Goal: Complete application form

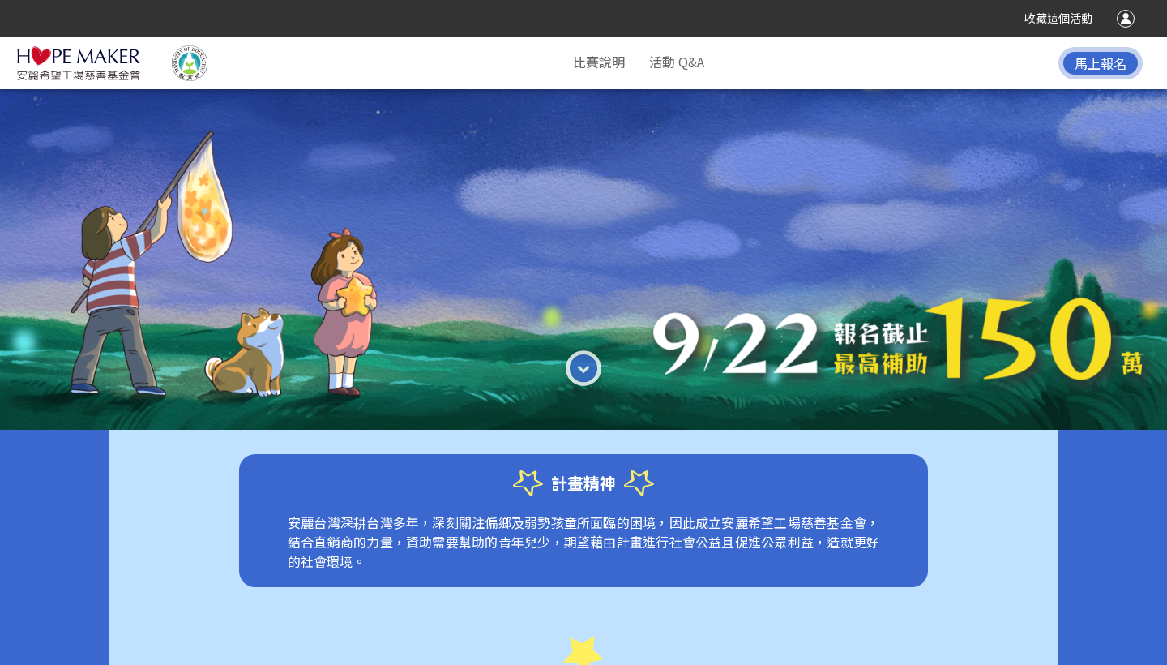
scroll to position [274, 0]
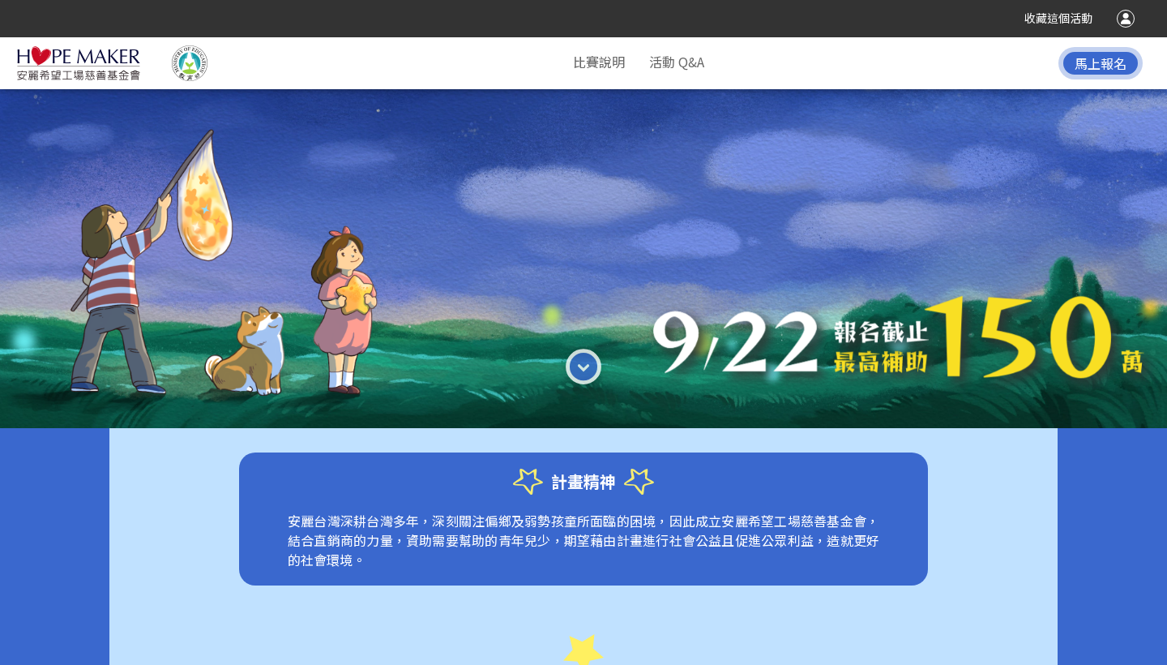
click at [1093, 62] on span "馬上報名" at bounding box center [1101, 62] width 52 height 19
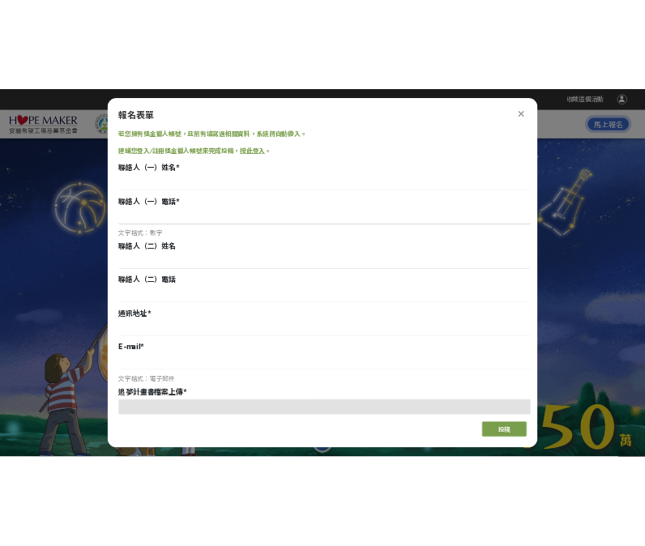
scroll to position [0, 0]
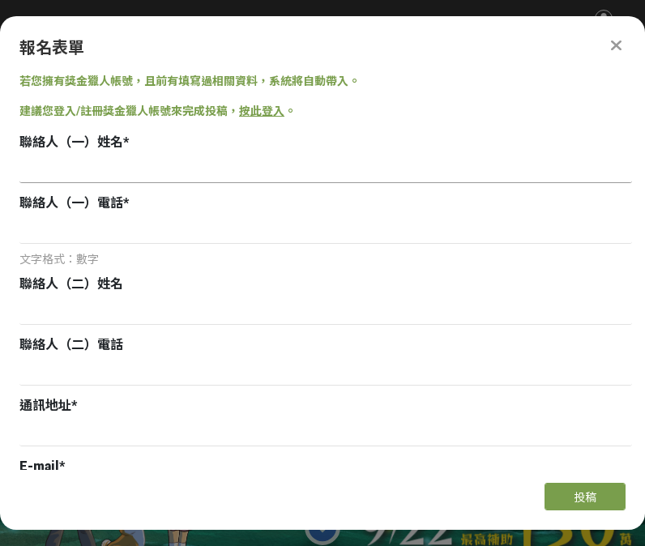
paste input "[PERSON_NAME]"
type input "[PERSON_NAME]"
paste input "0978503716"
type input "0978503716"
paste input "[PERSON_NAME]"
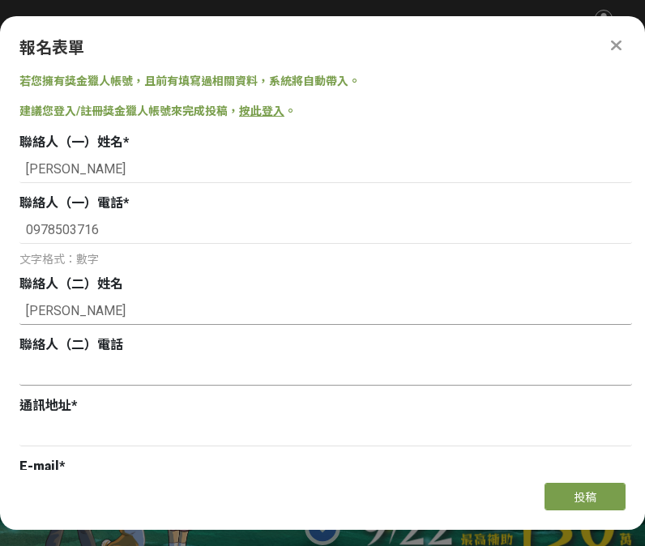
type input "[PERSON_NAME]"
paste input "0955129100"
type input "0955129100"
paste input "[STREET_ADDRESS]"
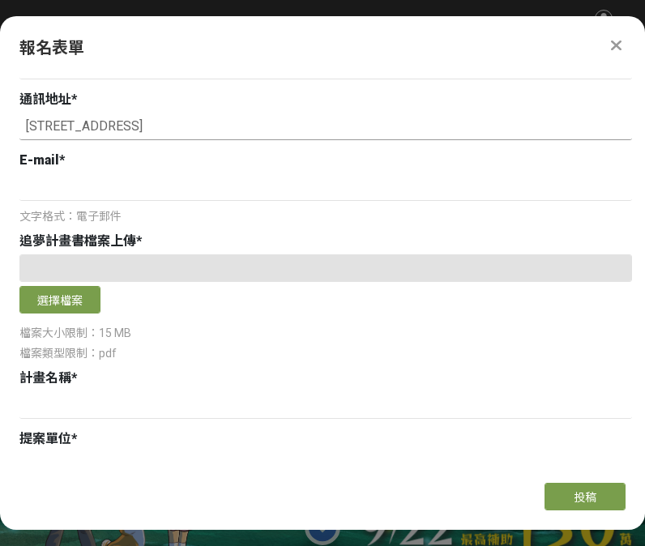
scroll to position [308, 0]
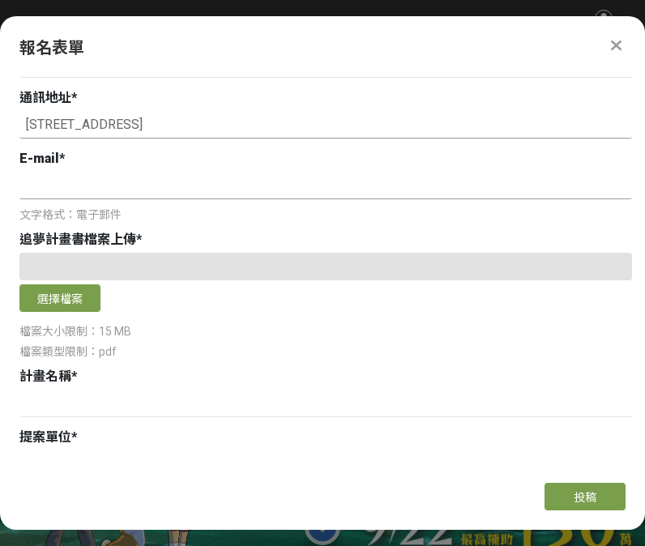
type input "[STREET_ADDRESS]"
paste input "[EMAIL_ADDRESS][DOMAIN_NAME]"
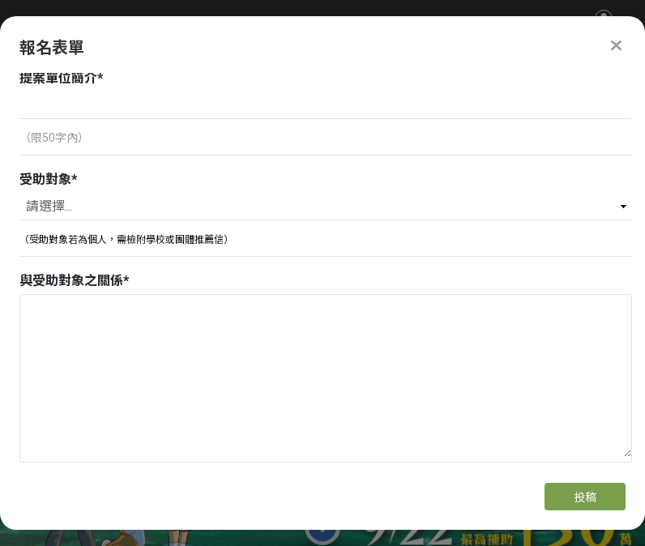
scroll to position [482, 0]
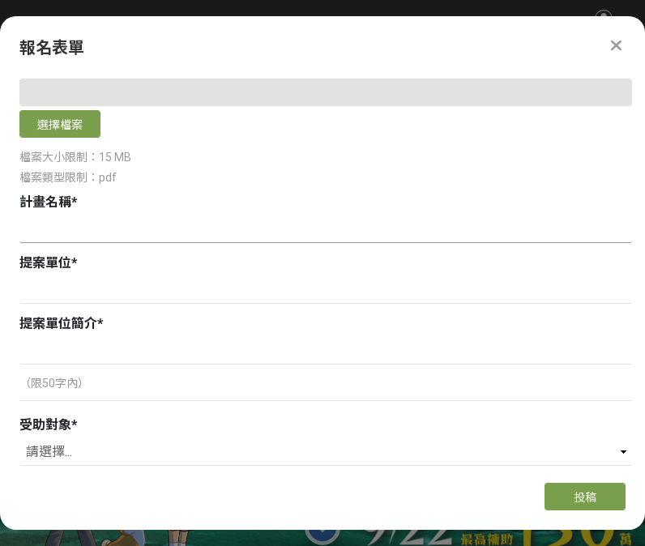
type input "[EMAIL_ADDRESS][DOMAIN_NAME]"
paste input "希隱力寶可夢戰隊培力計畫：隱障青少年自我效能賦能成長團體"
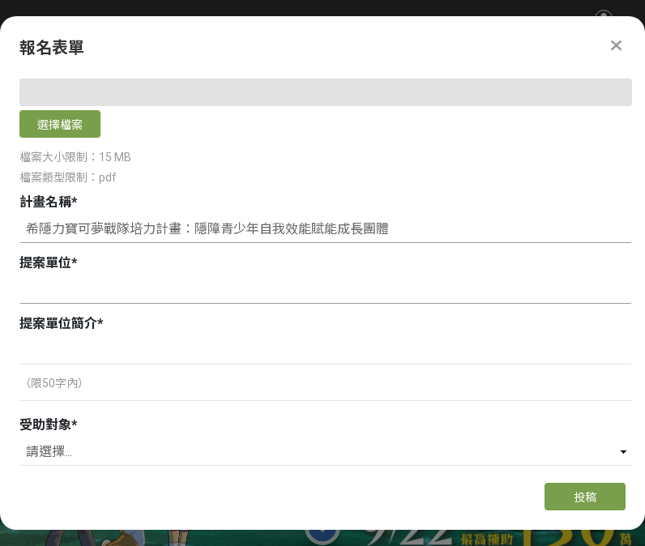
type input "希隱力寶可夢戰隊培力計畫：隱障青少年自我效能賦能成長團體"
click at [56, 289] on input at bounding box center [325, 290] width 613 height 28
paste input "社團法人[PERSON_NAME]隱力健康生活協會"
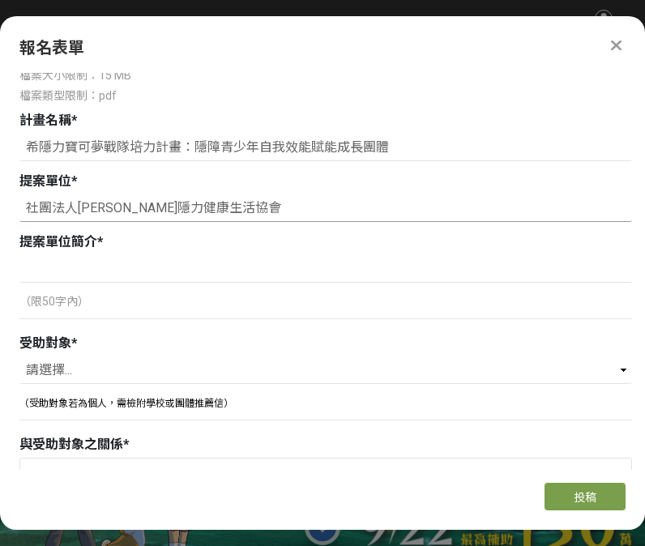
scroll to position [565, 0]
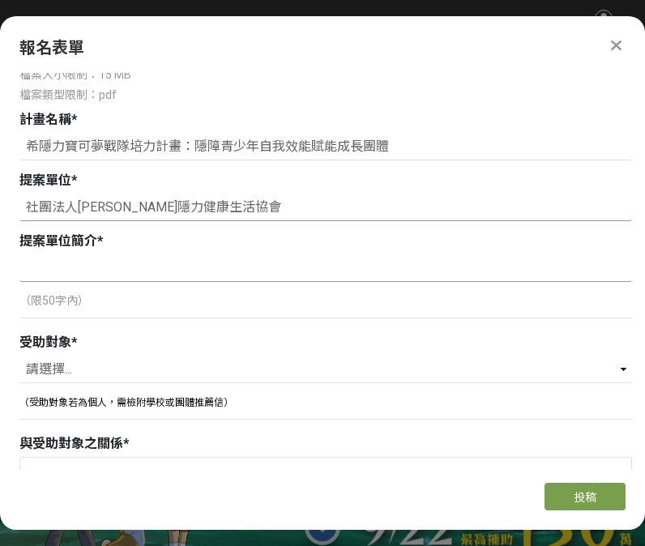
type input "社團法人[PERSON_NAME]隱力健康生活協會"
click at [62, 271] on input at bounding box center [325, 269] width 613 height 28
paste input "從[DATE]開始，服務泛自閉症孩童，辦理隱性障礙族群及其家庭的相關活動，協助其發展心理健康及情緒穩定"
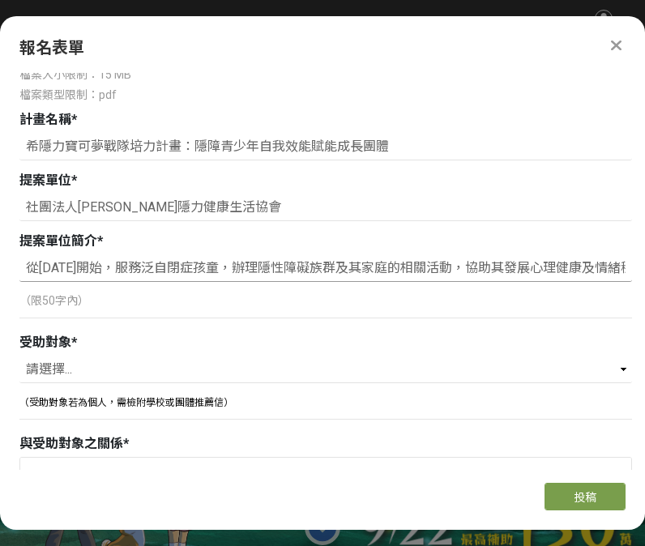
type input "從[DATE]開始，服務泛自閉症孩童，辦理隱性障礙族群及其家庭的相關活動，協助其發展心理健康及情緒穩定"
click at [208, 308] on p "（限50字內）" at bounding box center [325, 301] width 613 height 17
click at [440, 269] on input "從[DATE]開始，服務泛自閉症孩童，辦理隱性障礙族群及其家庭的相關活動，協助其發展心理健康及情緒穩定" at bounding box center [325, 269] width 613 height 28
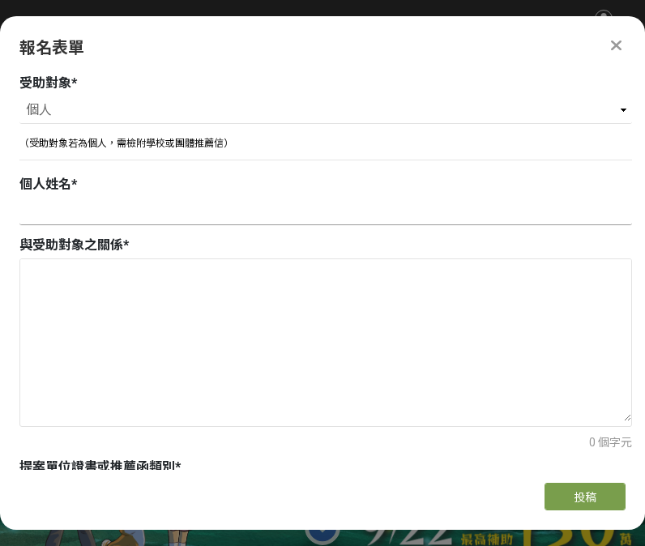
scroll to position [825, 0]
select select "團體"
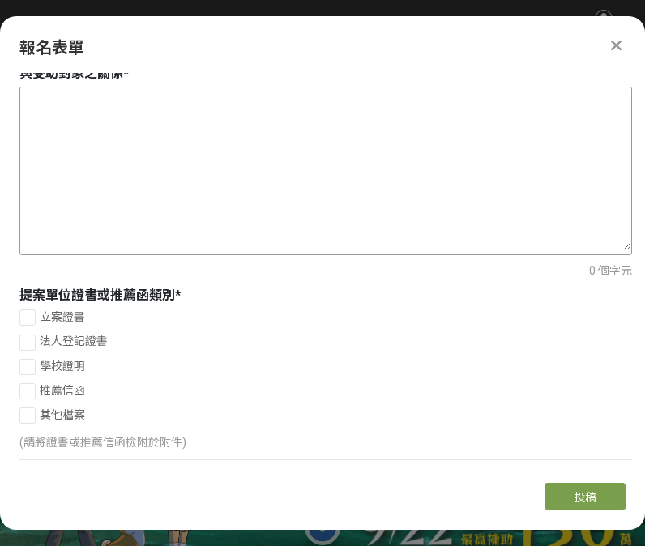
scroll to position [1160, 0]
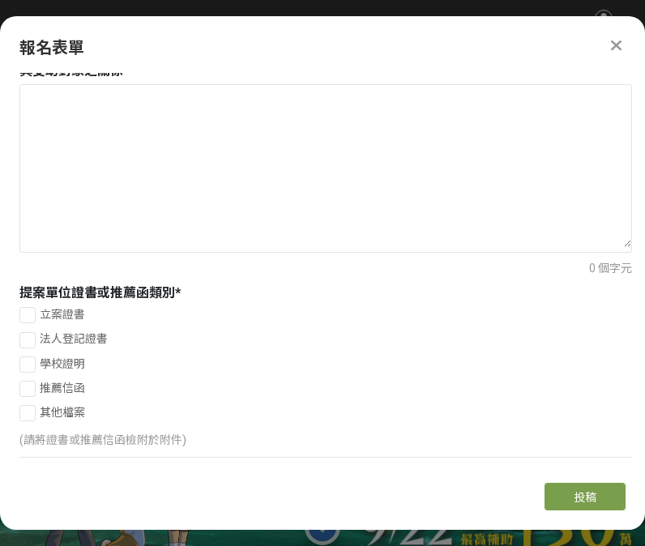
click at [30, 315] on div at bounding box center [27, 315] width 16 height 16
checkbox input "true"
click at [30, 340] on div at bounding box center [27, 340] width 16 height 16
checkbox input "true"
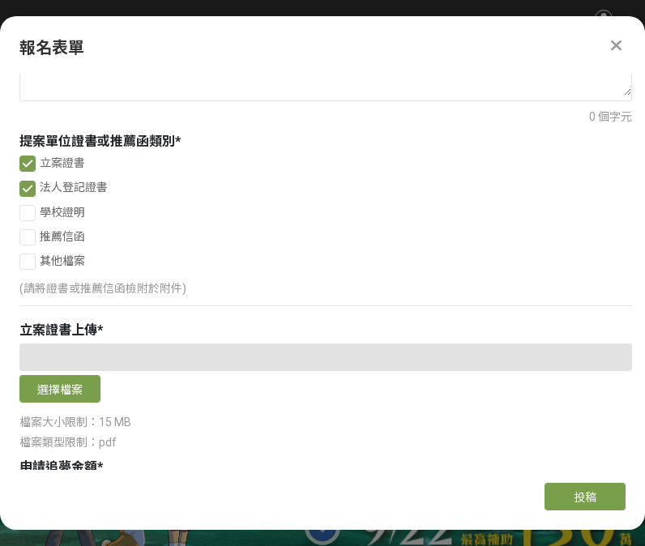
scroll to position [1316, 0]
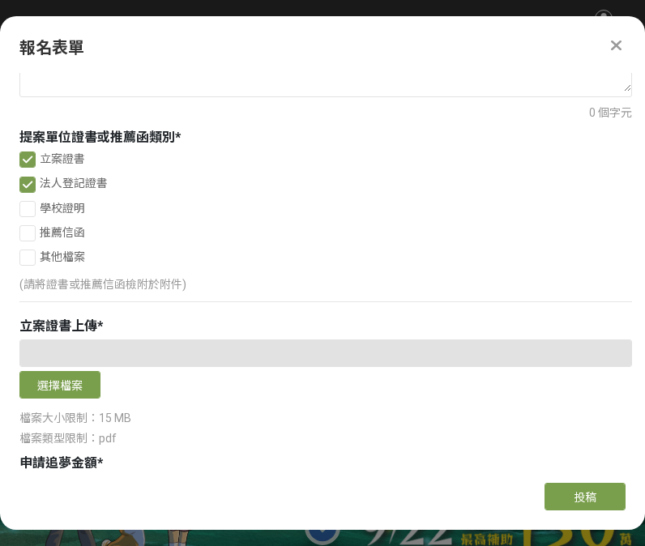
click at [30, 258] on div at bounding box center [27, 258] width 16 height 16
checkbox input "true"
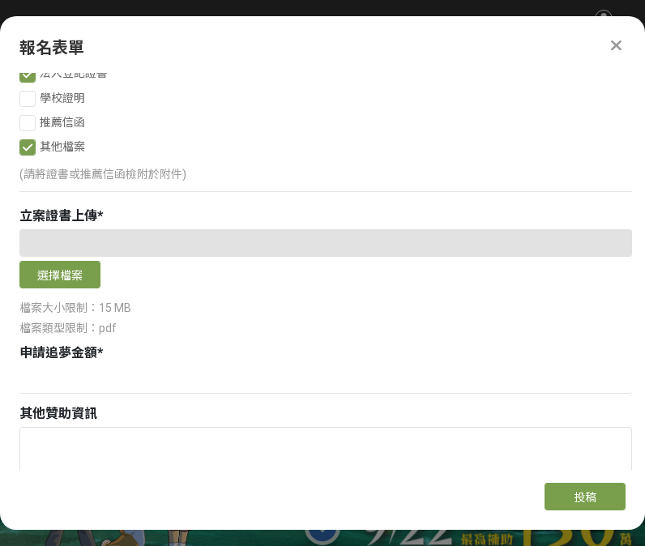
scroll to position [1439, 0]
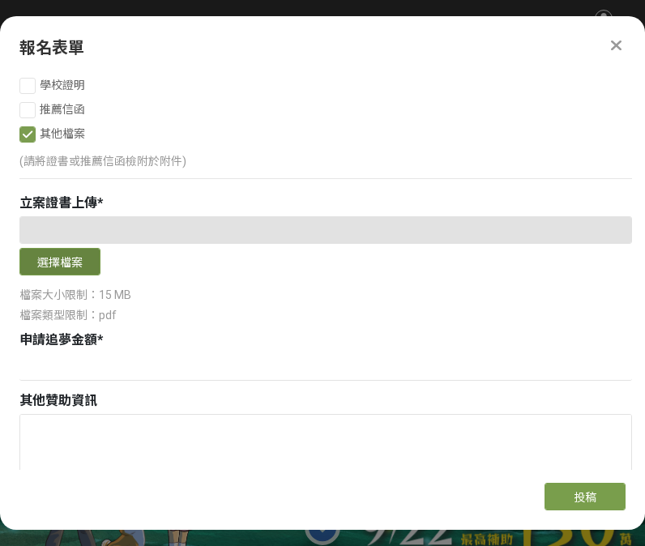
click at [61, 265] on button "選擇檔案" at bounding box center [59, 262] width 81 height 28
click at [54, 261] on button "選擇檔案" at bounding box center [59, 262] width 81 height 28
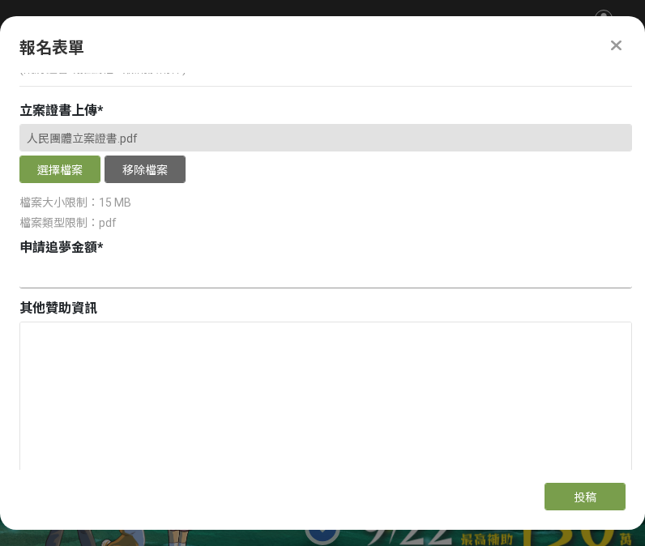
scroll to position [1534, 0]
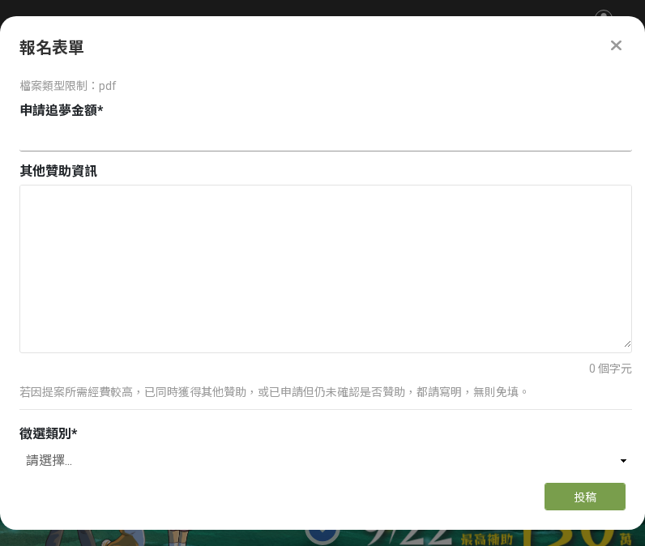
drag, startPoint x: 92, startPoint y: 143, endPoint x: 112, endPoint y: 156, distance: 24.1
click at [91, 146] on input at bounding box center [325, 138] width 613 height 28
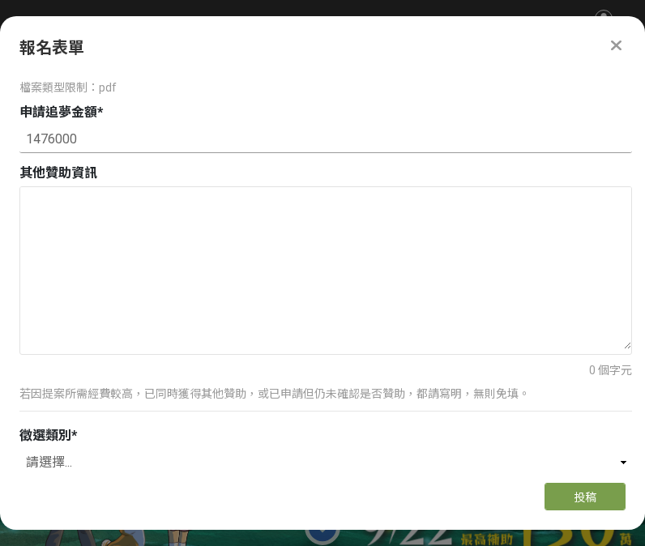
scroll to position [1697, 0]
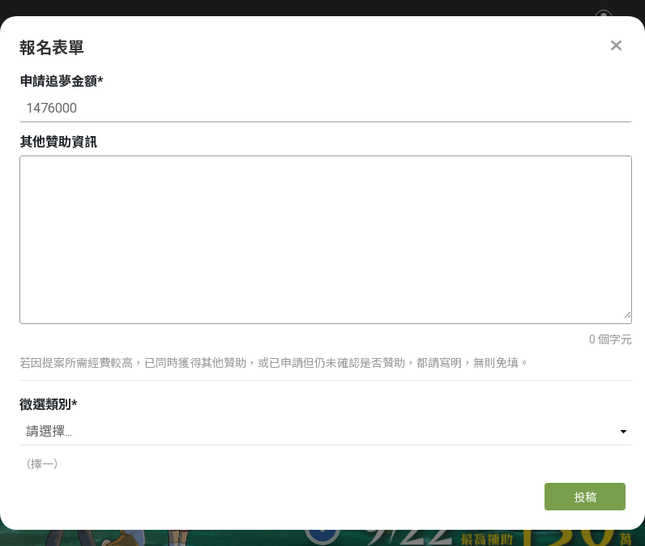
type input "1476000"
click at [113, 203] on textarea at bounding box center [325, 237] width 611 height 162
paste textarea "申請貴會補助 $ 1,476,000 (共＄1,974,000, 申請新北市政府補助 ＄498,000)"
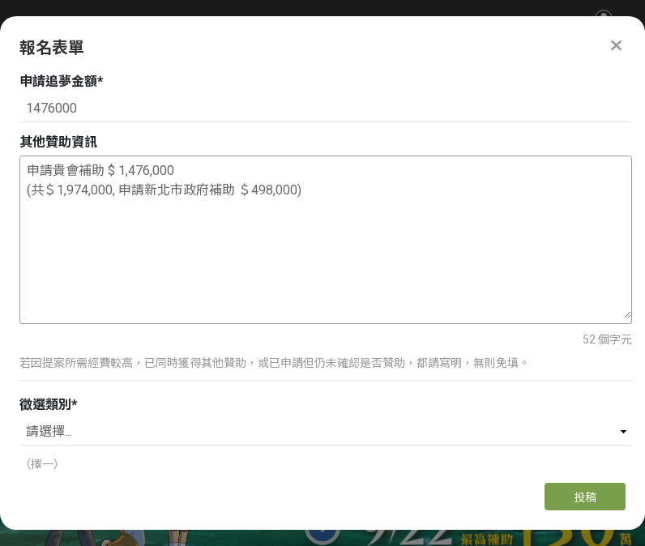
click at [31, 170] on textarea "申請貴會補助 $ 1,476,000 (共＄1,974,000, 申請新北市政府補助 ＄498,000)" at bounding box center [325, 237] width 611 height 162
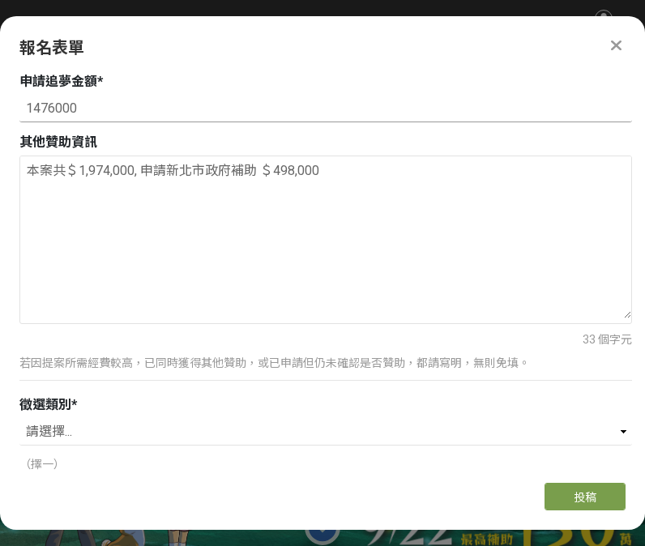
type textarea "本案共＄1,974,000, 申請新北市政府補助 ＄498,000"
click at [34, 109] on input "1476000" at bounding box center [325, 109] width 613 height 28
type input "1476000"
type textarea "本案共＄1,974,000, 申請新北市政府補助 ＄498,000"
drag, startPoint x: 35, startPoint y: 109, endPoint x: 40, endPoint y: 132, distance: 24.0
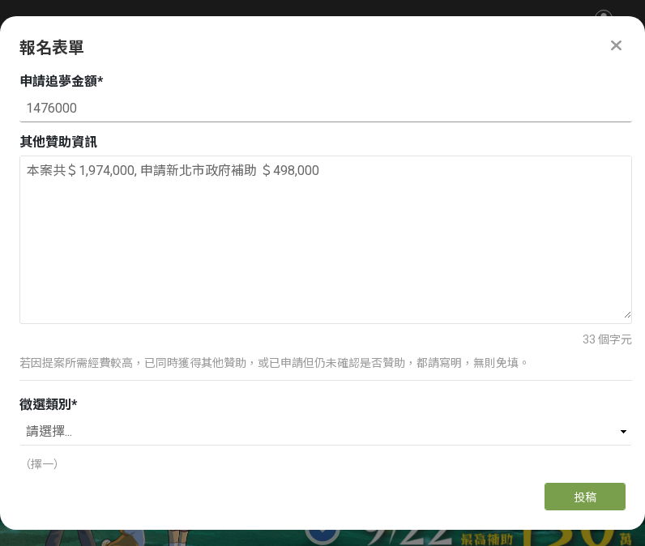
click at [35, 109] on input "1476000" at bounding box center [325, 109] width 613 height 28
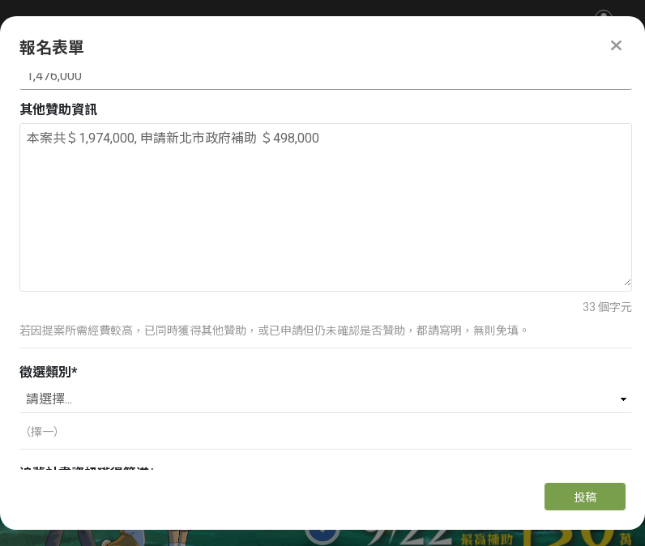
scroll to position [1734, 0]
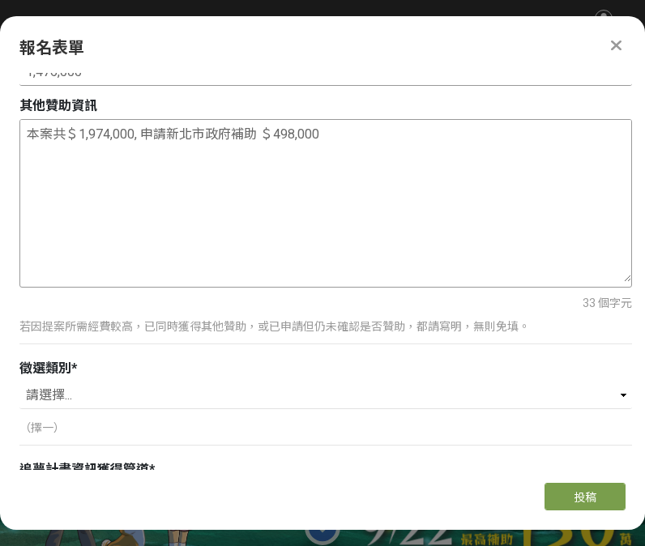
type input "1,476,000"
drag, startPoint x: 143, startPoint y: 134, endPoint x: 163, endPoint y: 189, distance: 58.7
click at [143, 134] on textarea "本案共＄1,974,000, 申請新北市政府補助 ＄498,000" at bounding box center [325, 201] width 611 height 162
type textarea "本案共＄1,974,000, [DATE]獲新北市政府 $470,000補助, [DATE]將申請新北市政府補助 ＄498,000"
click at [292, 282] on div "本案共＄1,974,000, [DATE]獲新北市政府 $470,000補助, [DATE]將申請新北市政府補助 ＄498,000" at bounding box center [325, 203] width 613 height 169
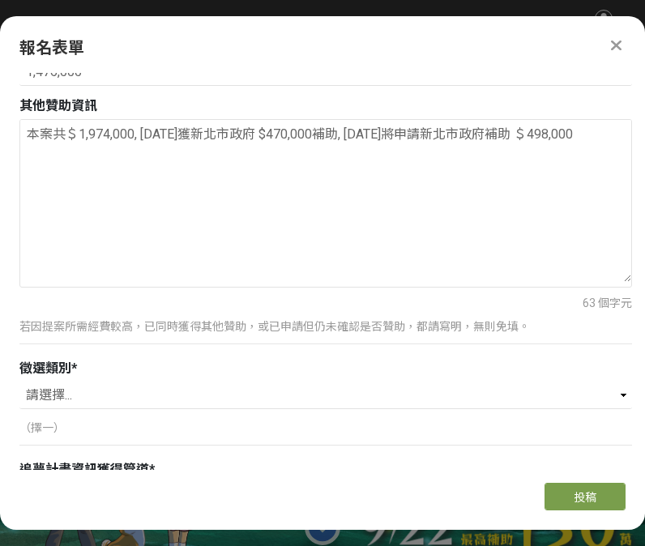
drag, startPoint x: 228, startPoint y: 325, endPoint x: 237, endPoint y: 344, distance: 21.0
click at [228, 324] on p "若因提案所需經費較高，已同時獲得其他贊助，或已申請但仍未確認是否贊助，都請寫明，無則免填。" at bounding box center [325, 327] width 613 height 17
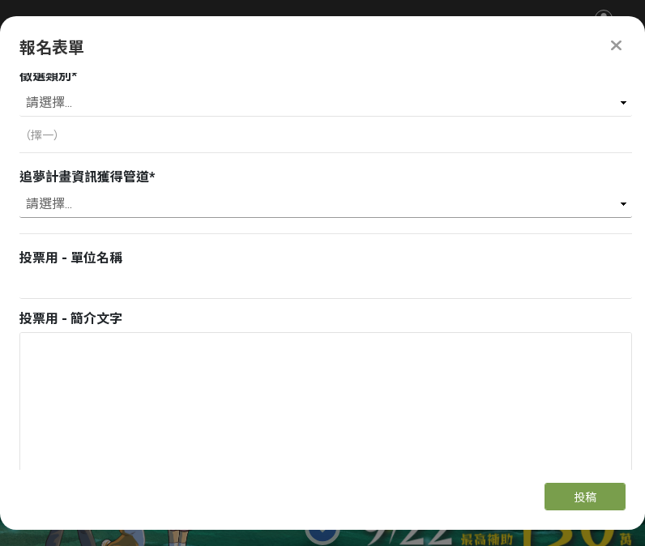
scroll to position [2030, 0]
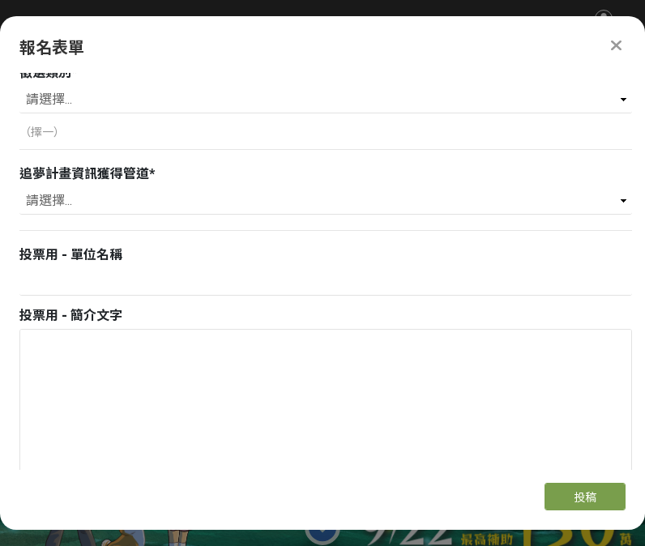
click at [151, 136] on p "（擇一）" at bounding box center [325, 132] width 613 height 17
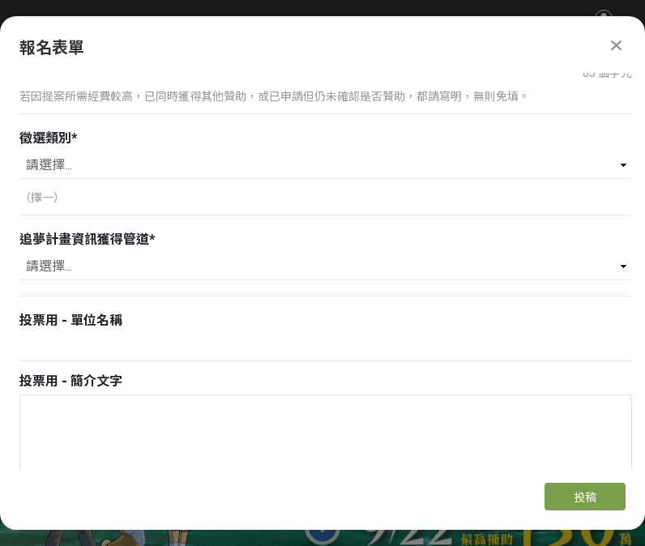
scroll to position [1945, 0]
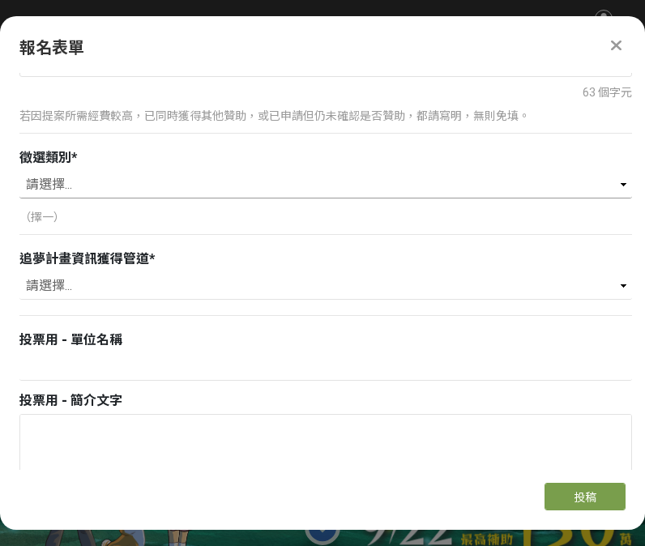
select select "健康心靈（Healthy Mind）"
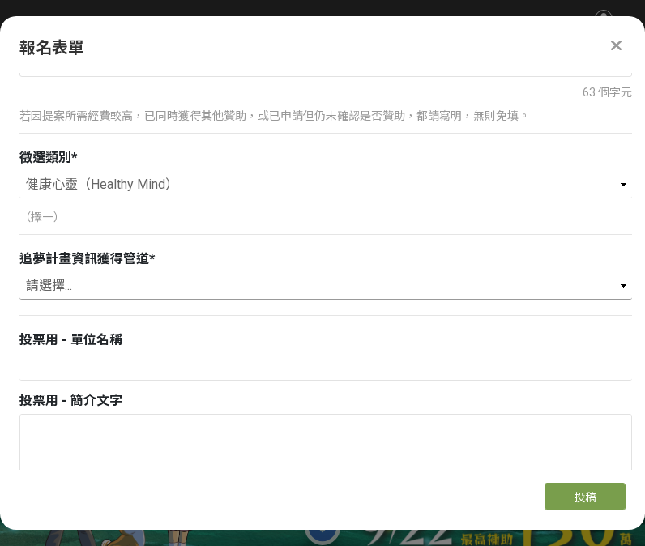
select select "學校/單位收到來函"
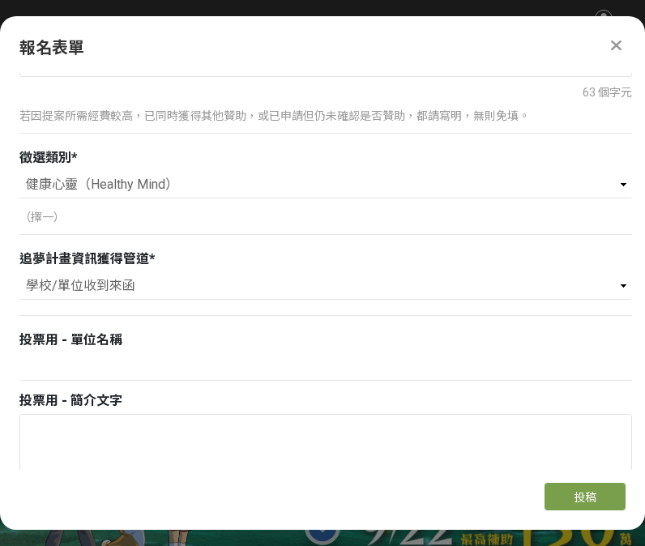
click at [136, 351] on div "投票用 - 單位名稱" at bounding box center [325, 358] width 613 height 54
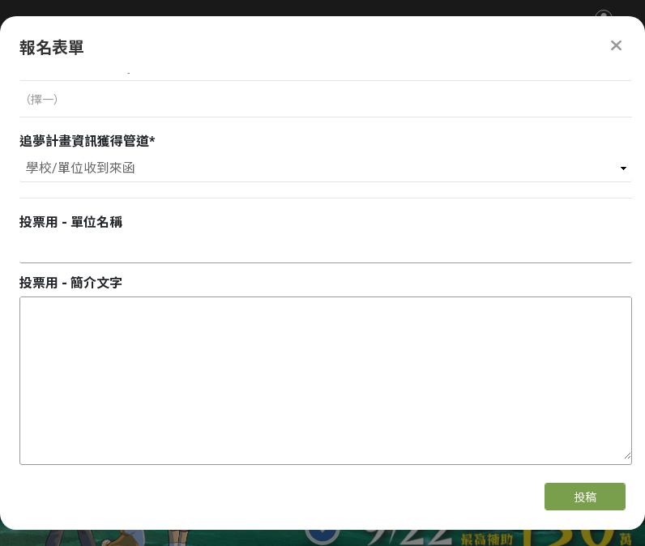
scroll to position [2063, 0]
click at [612, 248] on input at bounding box center [325, 249] width 613 height 28
click at [611, 246] on input at bounding box center [325, 249] width 613 height 28
paste input "社團法人[PERSON_NAME]隱力健康生活協會"
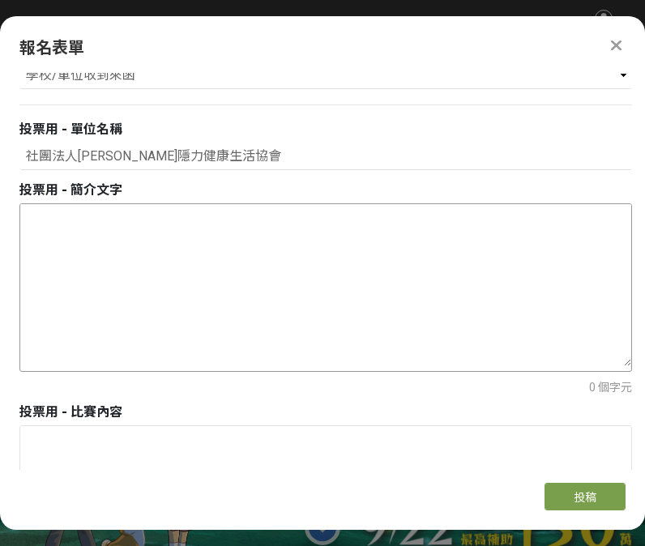
scroll to position [2152, 0]
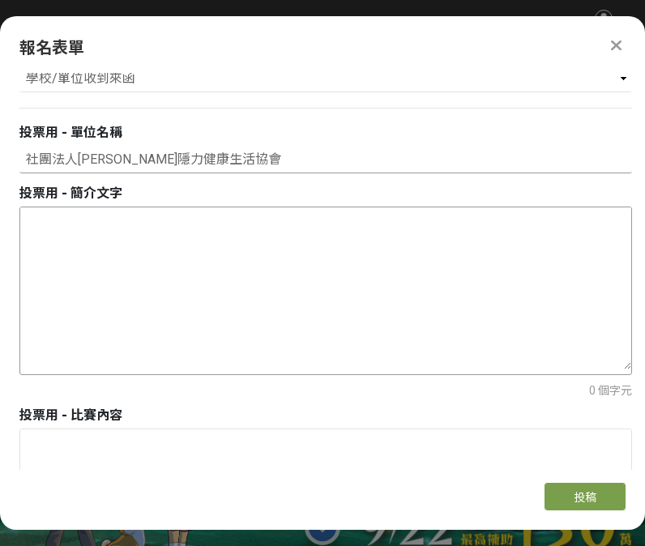
type input "社團法人[PERSON_NAME]隱力健康生活協會"
click at [63, 223] on textarea at bounding box center [325, 289] width 611 height 162
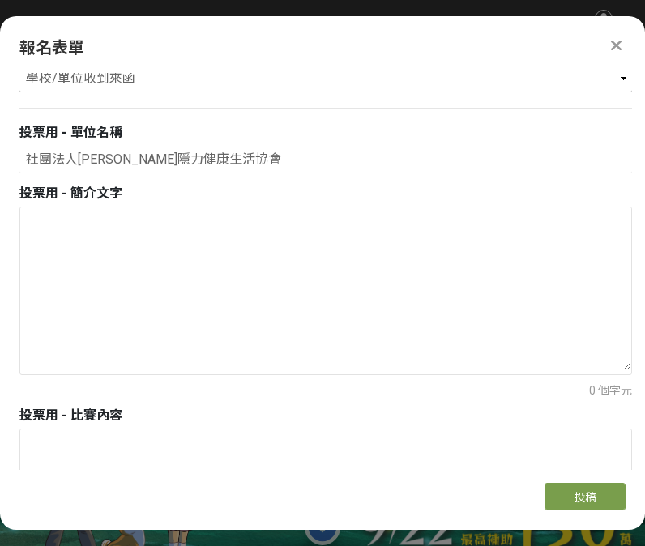
paste textarea "從[DATE]開始，服務泛自閉症孩童，辦理隱性障礙族群及其家庭的相關活動，協助其發展心理健康及情緒穩定"
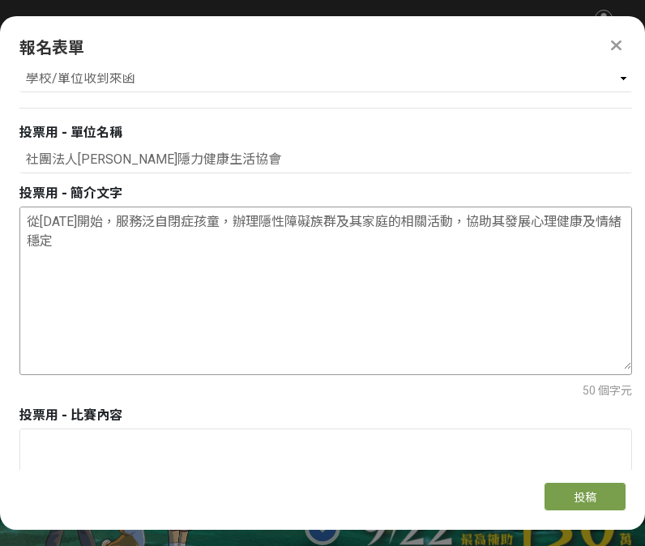
drag, startPoint x: 223, startPoint y: 224, endPoint x: 228, endPoint y: 245, distance: 21.6
click at [223, 224] on textarea "從[DATE]開始，服務泛自閉症孩童，辦理隱性障礙族群及其家庭的相關活動，協助其發展心理健康及情緒穩定" at bounding box center [325, 289] width 611 height 162
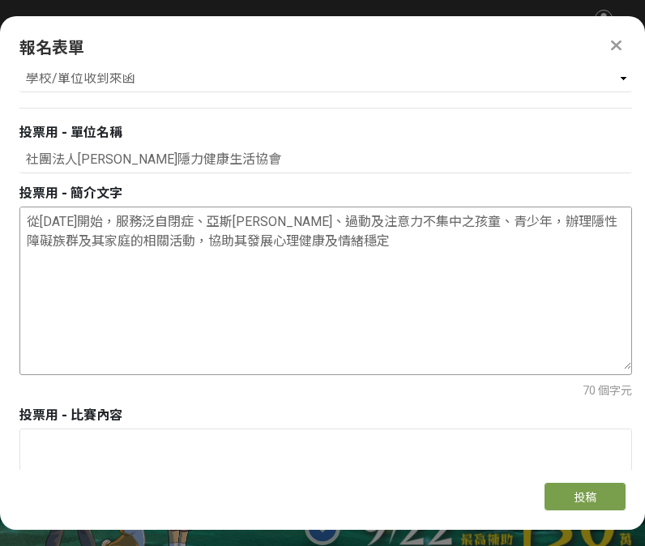
drag, startPoint x: 349, startPoint y: 220, endPoint x: 395, endPoint y: 258, distance: 58.7
click at [350, 221] on textarea "從[DATE]開始，服務泛自閉症、亞斯[PERSON_NAME]、過動及注意力不集中之孩童、青少年，辦理隱性障礙族群及其家庭的相關活動，協助其發展心理健康及情…" at bounding box center [325, 289] width 611 height 162
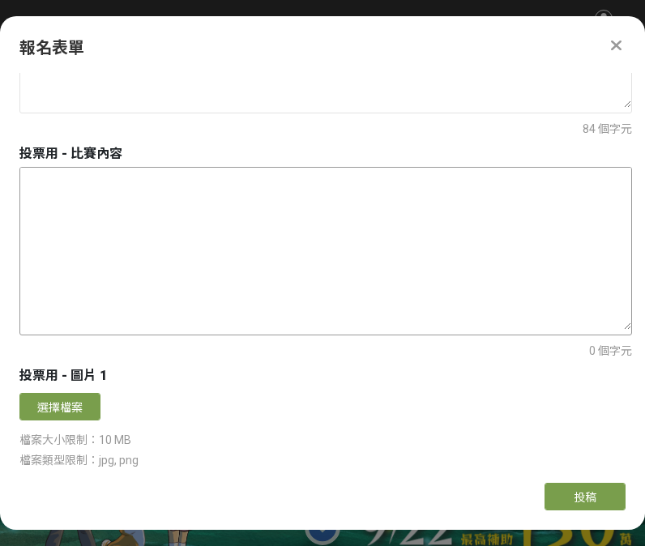
scroll to position [2415, 0]
type textarea "從[DATE]開始，服務泛自閉症、亞斯[PERSON_NAME]、過動及注意力不集中、情緒行為困擾之孩童、青少年，辦理隱性障礙族群及其家庭的相關講座、活動、訓…"
click at [93, 189] on textarea at bounding box center [325, 247] width 611 height 162
paste textarea " 「lor」ipsumdo：sitametconse。adipisc，elitse、doeiusm，temporincididuntutlaboreetd，…"
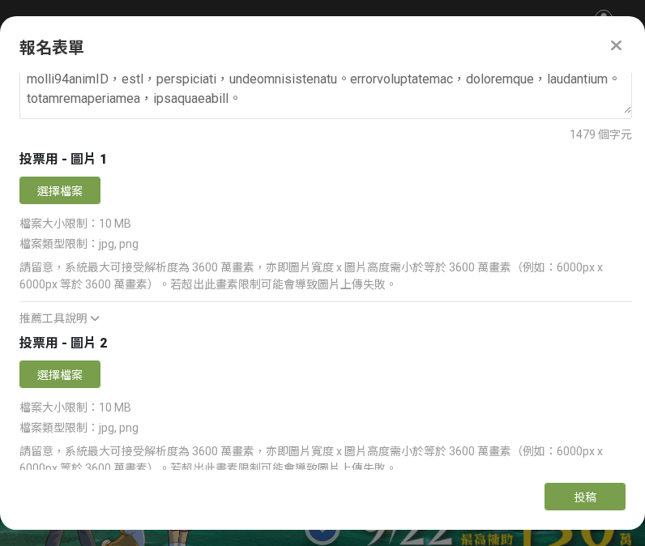
scroll to position [2631, 0]
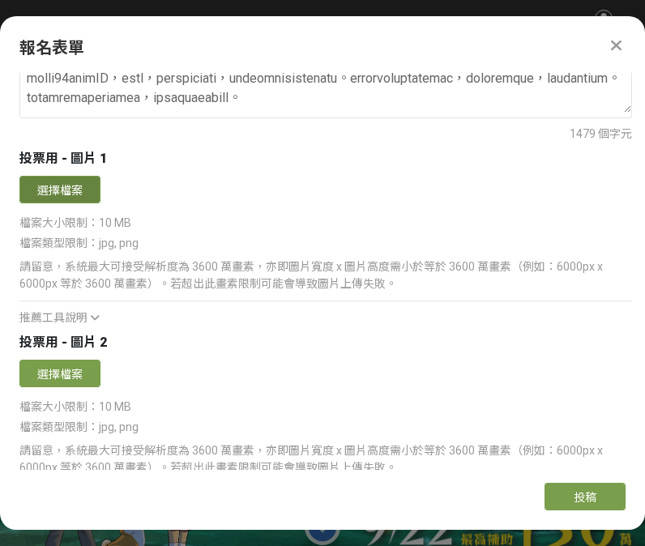
type textarea " 「lor」ipsumdo：sitametconse。adipisc，elitse、doeiusm，temporincididuntutlaboreetd，…"
click at [64, 183] on button "選擇檔案" at bounding box center [59, 190] width 81 height 28
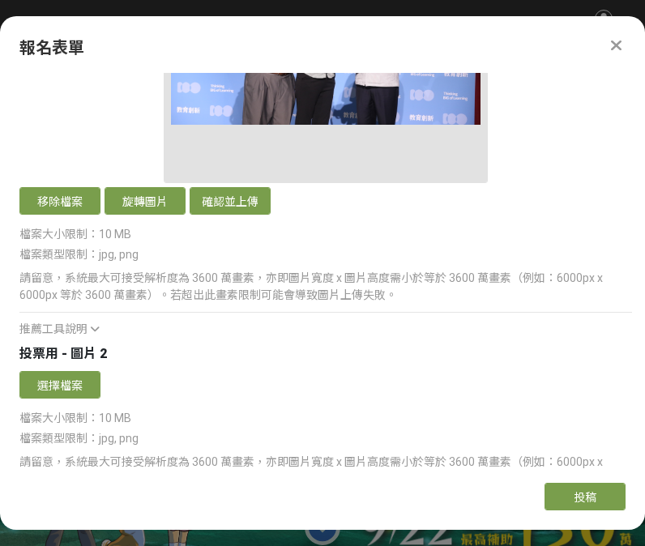
scroll to position [2946, 0]
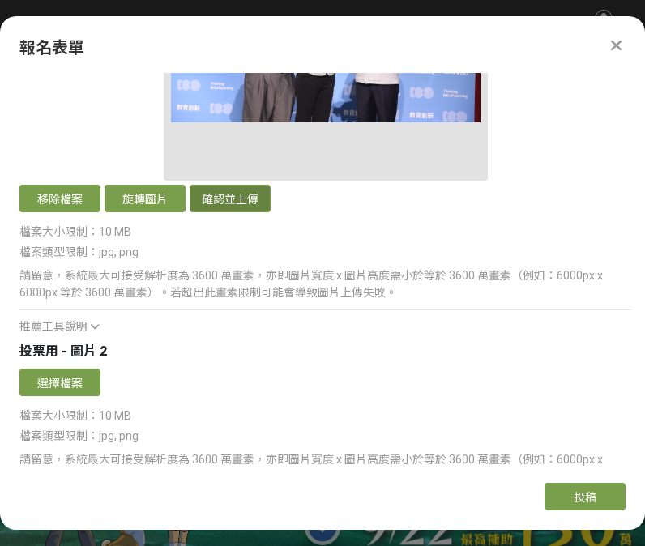
click at [212, 200] on button "確認並上傳" at bounding box center [230, 199] width 81 height 28
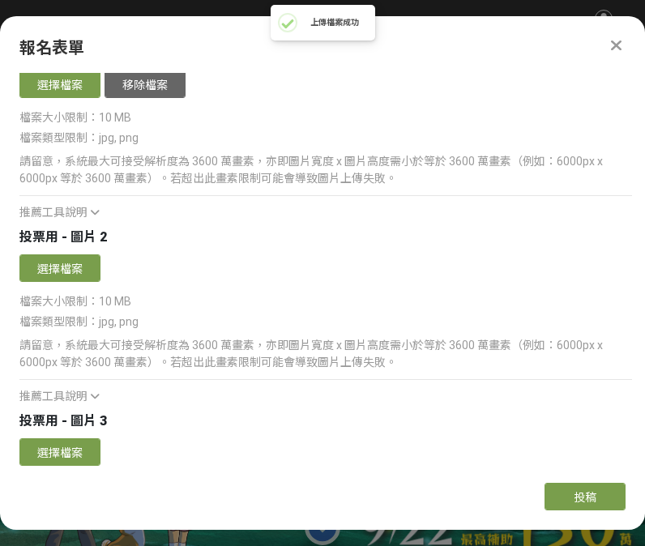
scroll to position [3062, 0]
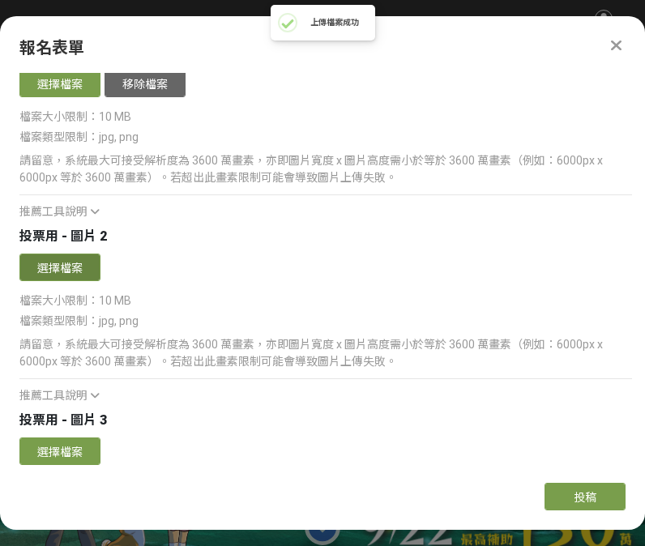
click at [57, 267] on button "選擇檔案" at bounding box center [59, 268] width 81 height 28
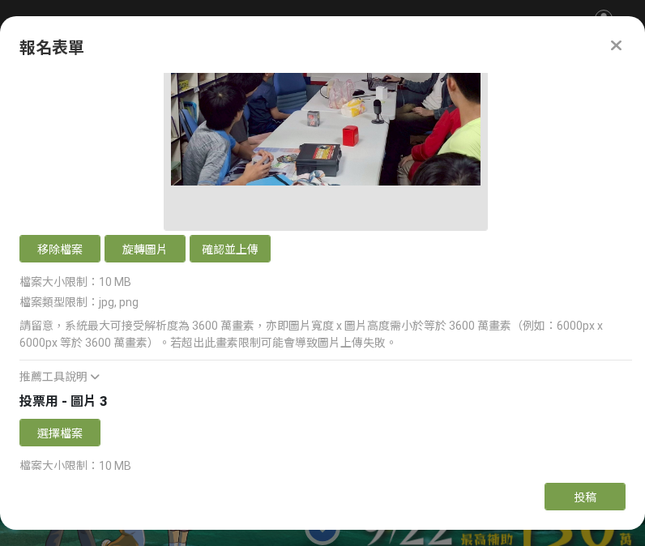
scroll to position [3405, 0]
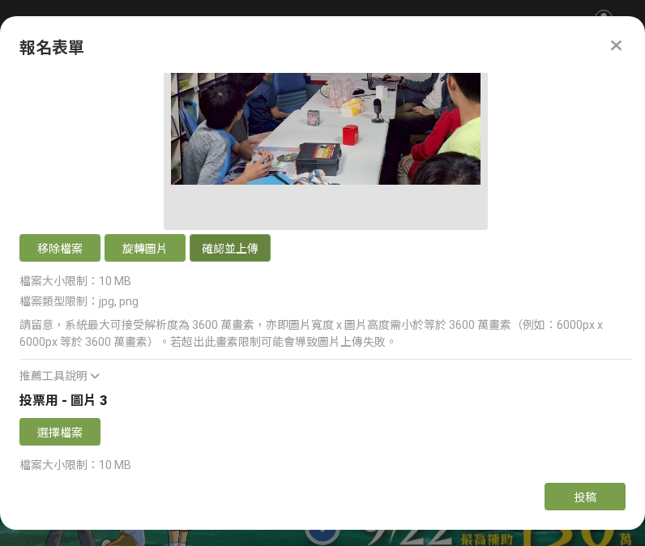
click at [228, 247] on button "確認並上傳" at bounding box center [230, 248] width 81 height 28
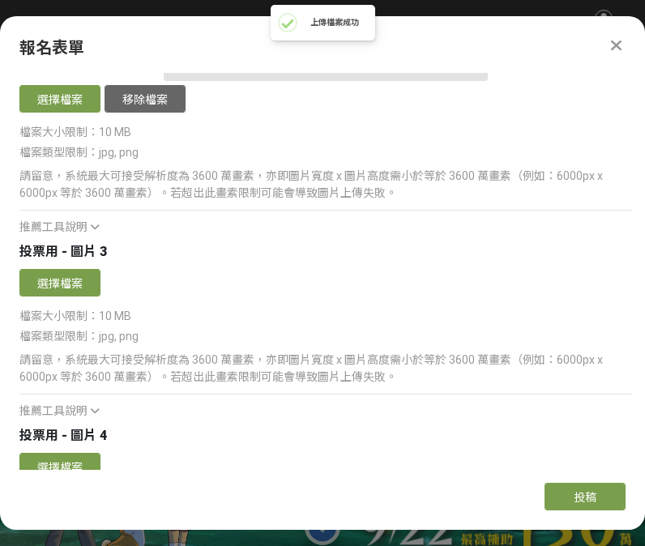
scroll to position [3559, 0]
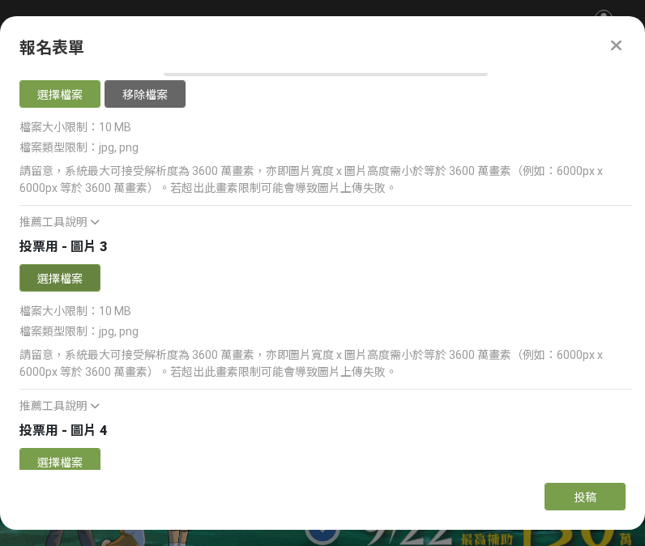
click at [55, 275] on button "選擇檔案" at bounding box center [59, 278] width 81 height 28
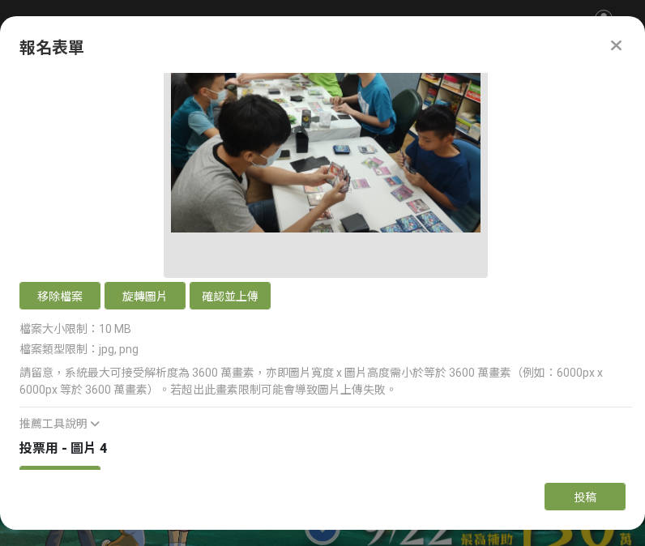
scroll to position [3880, 0]
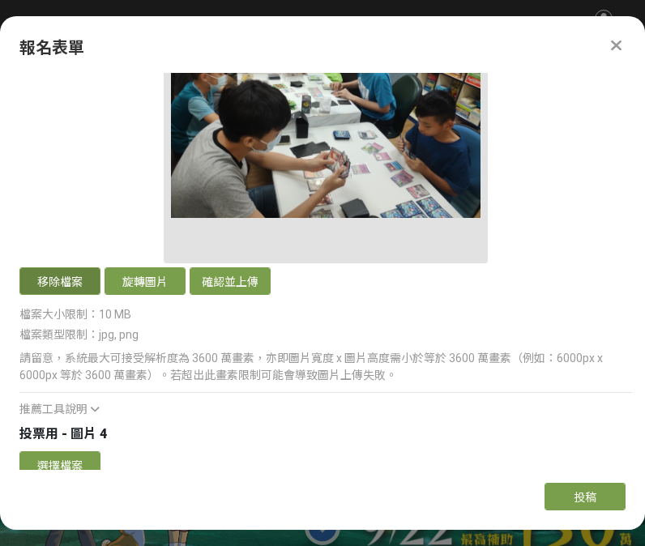
click at [42, 284] on button "移除檔案" at bounding box center [59, 281] width 81 height 28
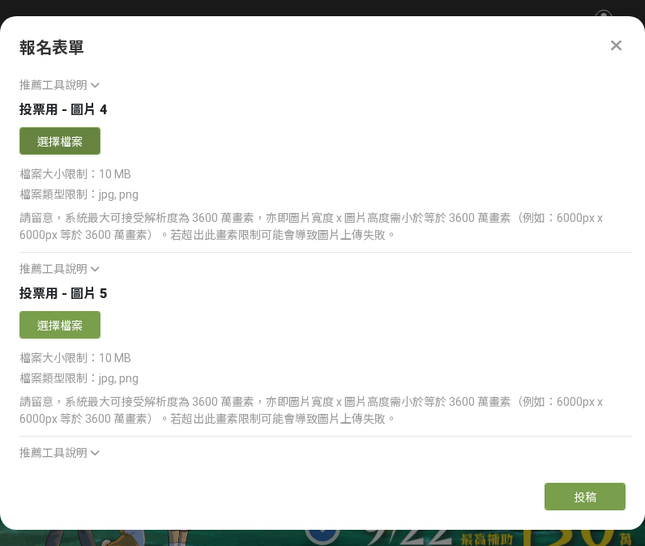
click at [62, 141] on button "選擇檔案" at bounding box center [59, 141] width 81 height 28
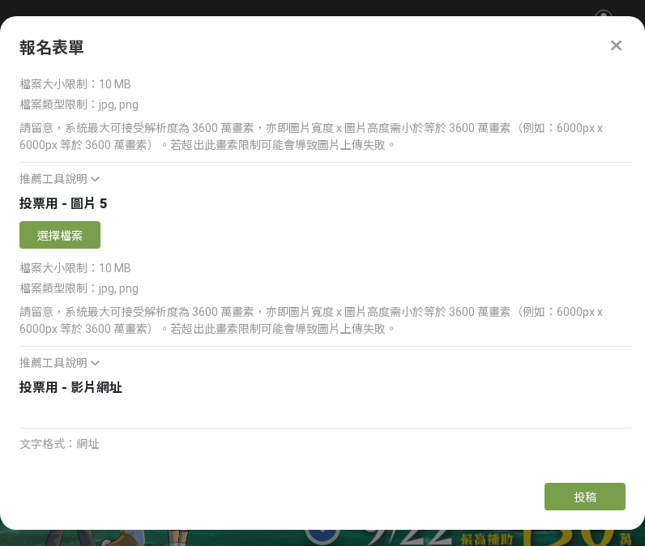
scroll to position [4301, 0]
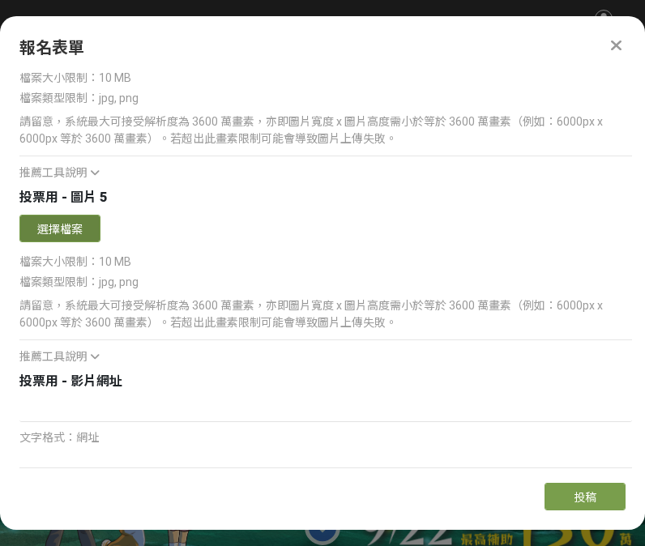
click at [56, 230] on button "選擇檔案" at bounding box center [59, 229] width 81 height 28
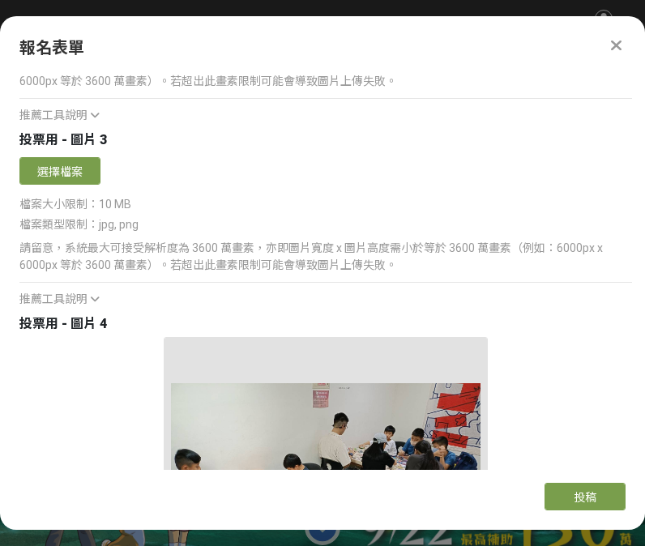
scroll to position [3665, 0]
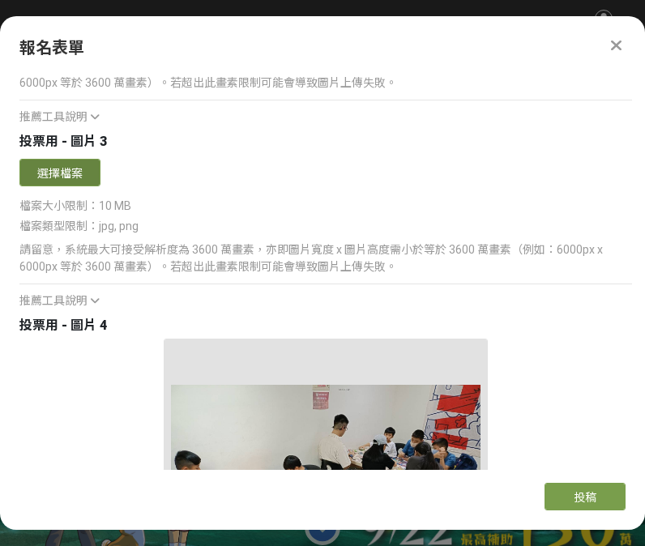
click at [63, 176] on button "選擇檔案" at bounding box center [59, 173] width 81 height 28
click at [59, 171] on button "選擇檔案" at bounding box center [59, 173] width 81 height 28
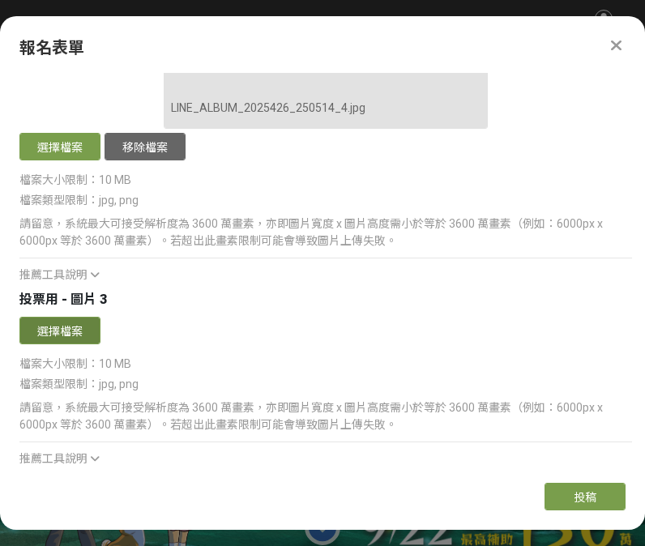
scroll to position [3507, 0]
click at [36, 324] on button "選擇檔案" at bounding box center [59, 330] width 81 height 28
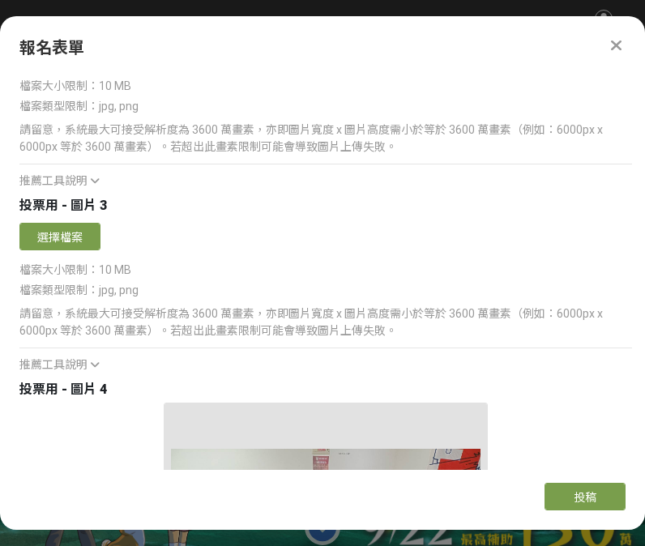
scroll to position [3602, 0]
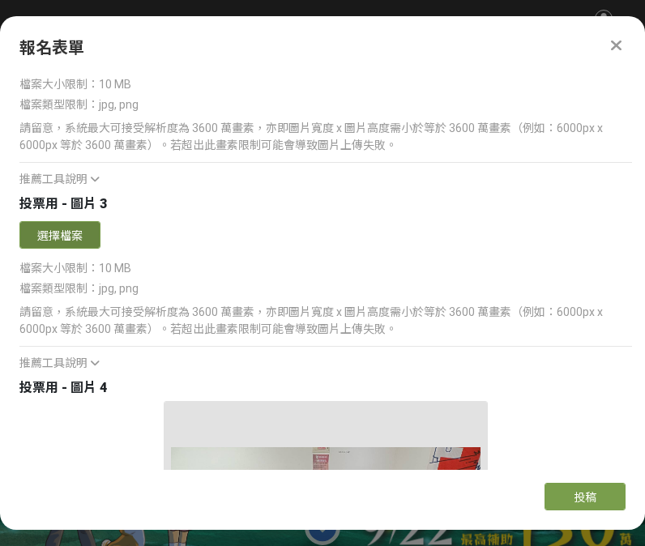
click at [69, 230] on button "選擇檔案" at bounding box center [59, 235] width 81 height 28
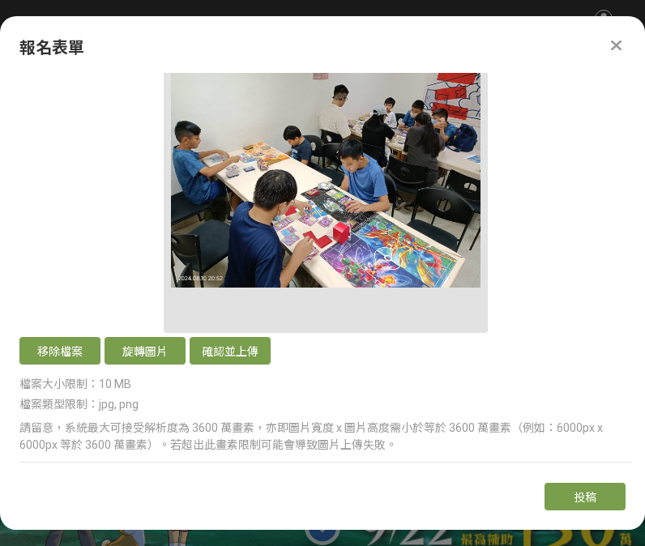
scroll to position [4316, 0]
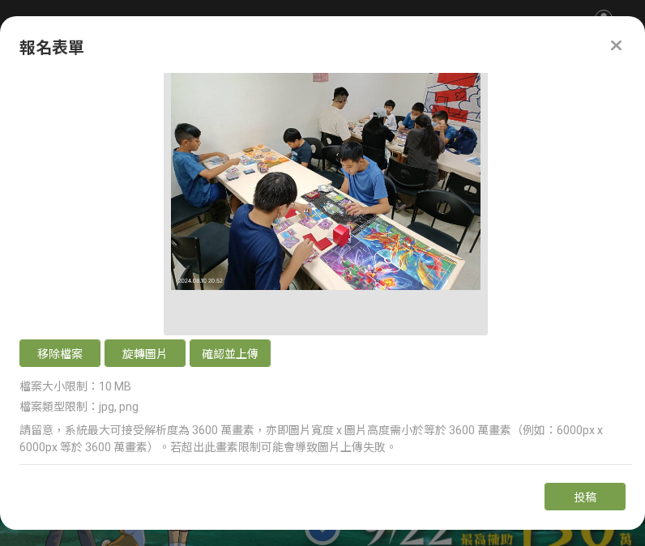
click at [45, 349] on button "移除檔案" at bounding box center [59, 354] width 81 height 28
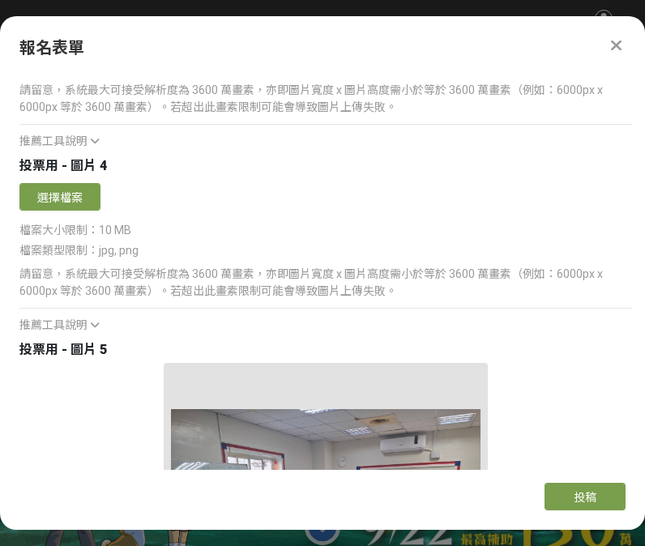
scroll to position [4150, 0]
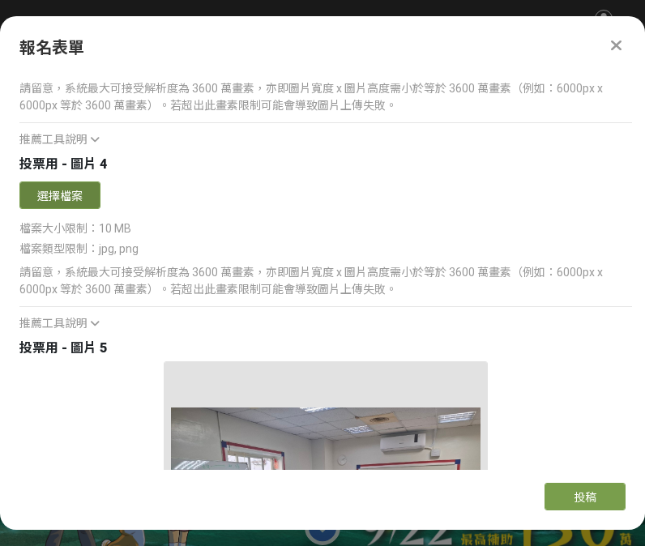
click at [48, 199] on button "選擇檔案" at bounding box center [59, 196] width 81 height 28
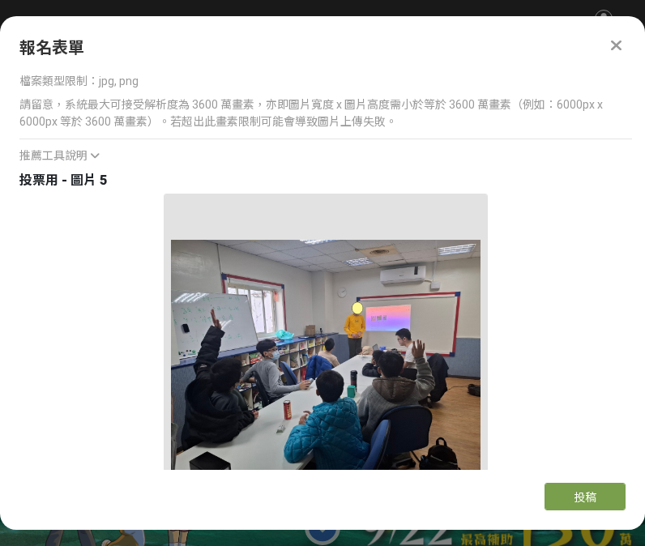
scroll to position [4560, 0]
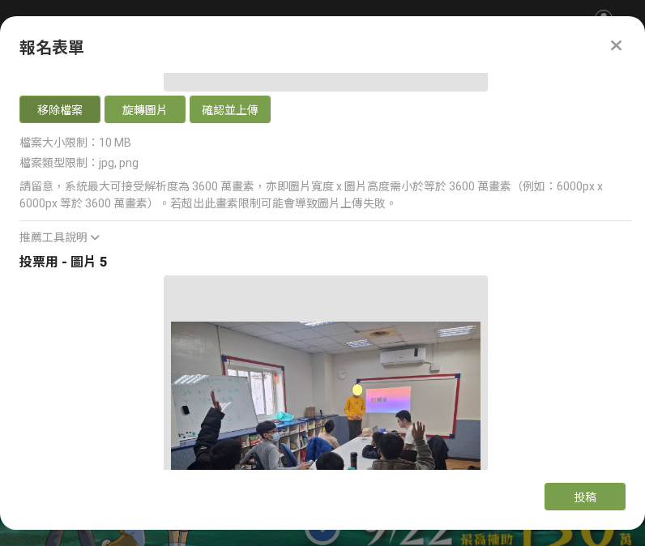
click at [46, 110] on button "移除檔案" at bounding box center [59, 110] width 81 height 28
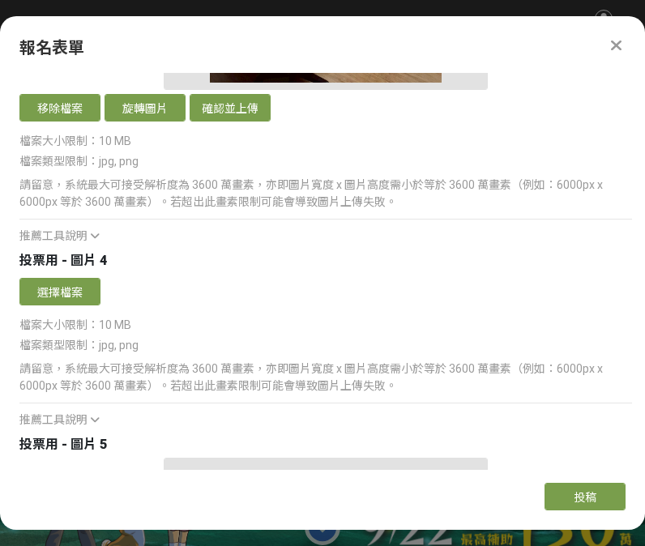
scroll to position [4035, 0]
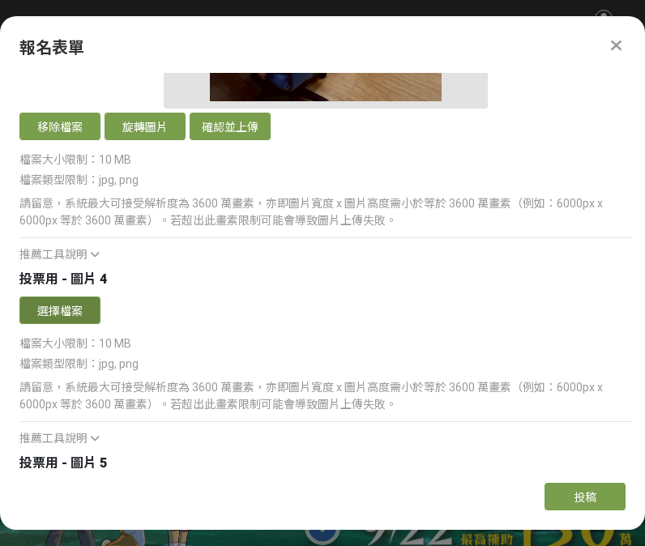
click at [63, 307] on button "選擇檔案" at bounding box center [59, 311] width 81 height 28
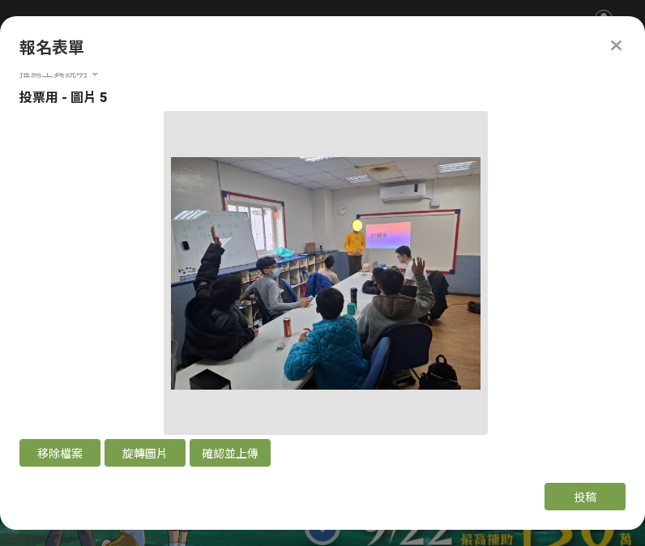
scroll to position [4409, 0]
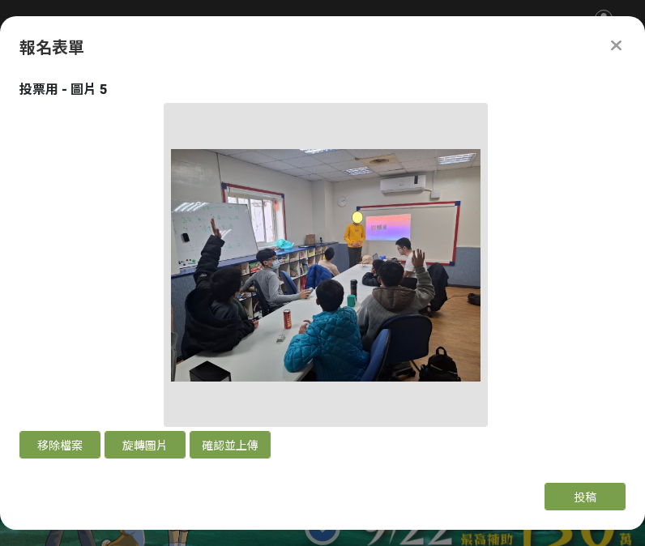
click at [47, 448] on button "移除檔案" at bounding box center [59, 445] width 81 height 28
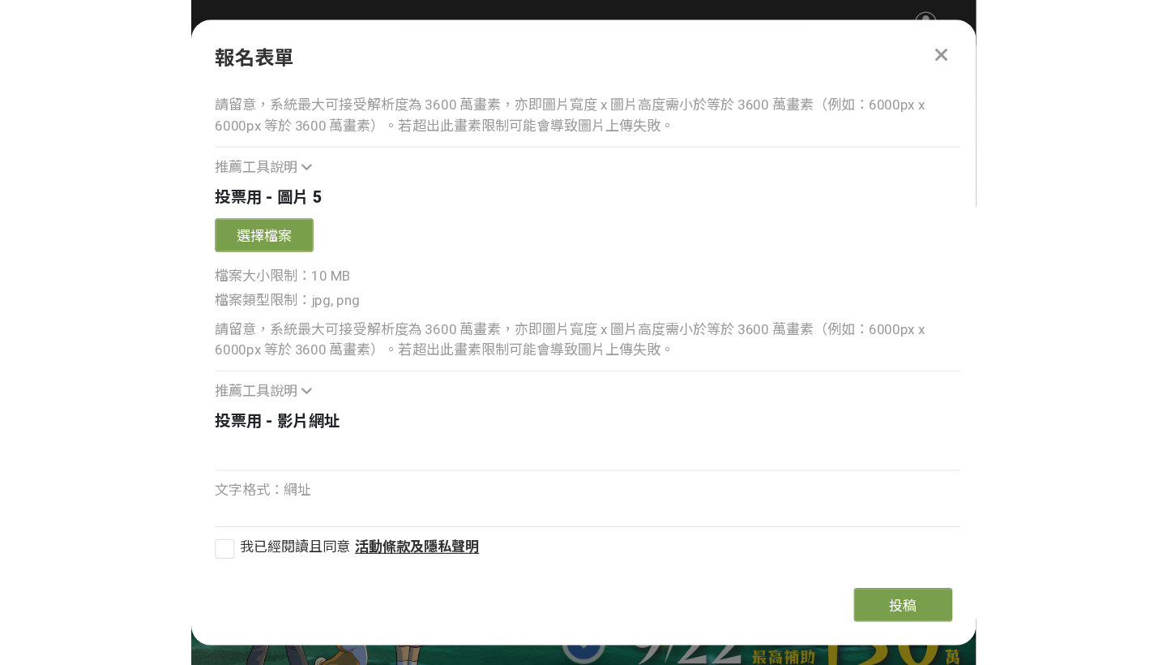
scroll to position [0, 0]
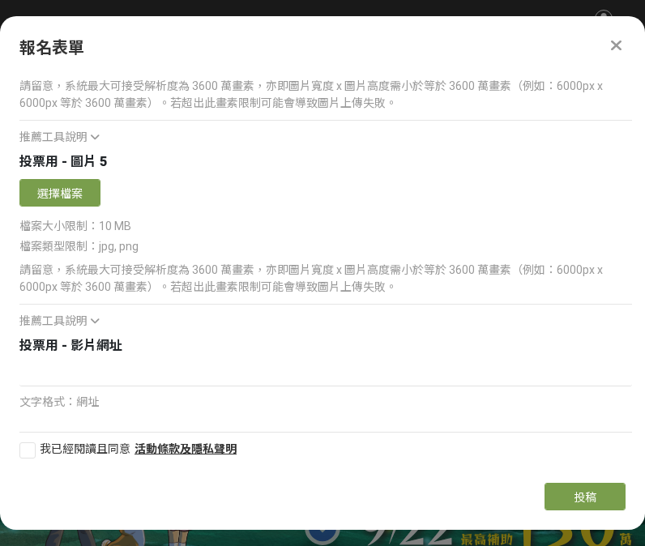
click at [201, 194] on div "選擇檔案" at bounding box center [325, 195] width 613 height 32
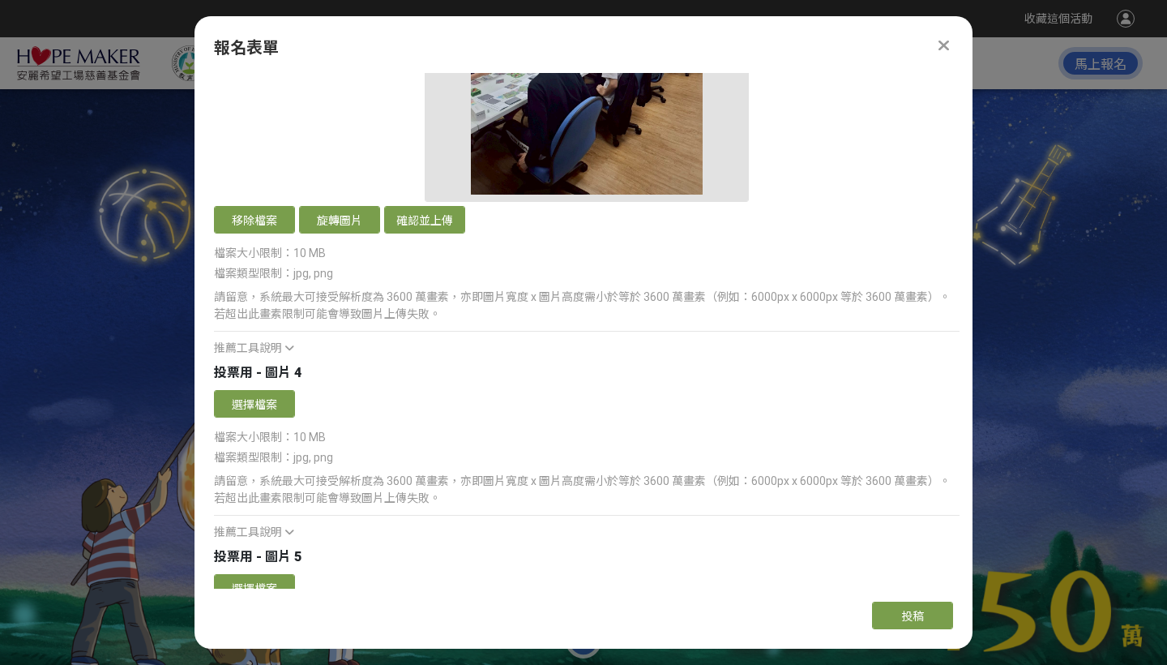
scroll to position [3943, 0]
click at [261, 404] on button "選擇檔案" at bounding box center [254, 403] width 81 height 28
click at [261, 399] on button "選擇檔案" at bounding box center [254, 403] width 81 height 28
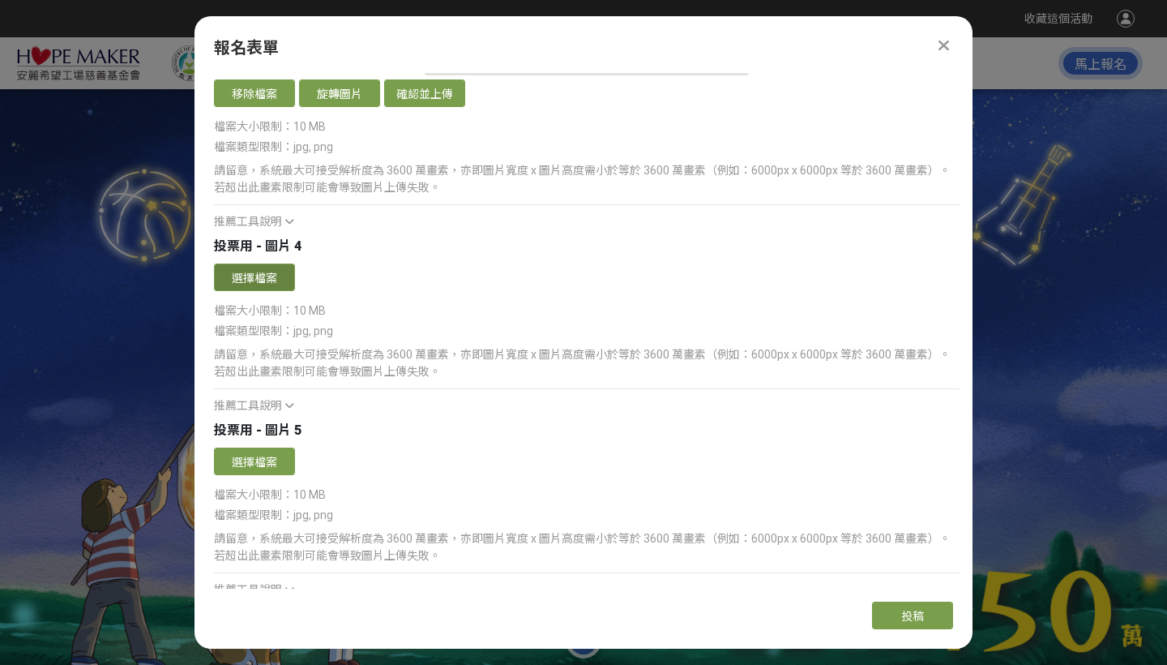
scroll to position [4065, 0]
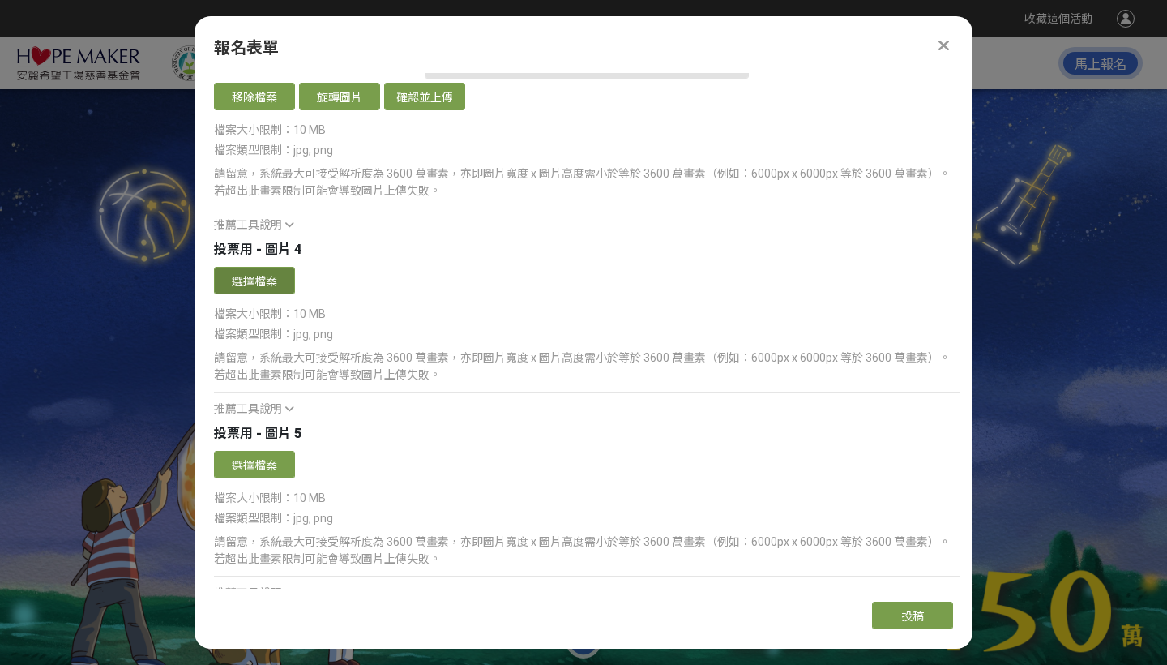
click at [254, 282] on button "選擇檔案" at bounding box center [254, 281] width 81 height 28
click at [258, 276] on button "選擇檔案" at bounding box center [254, 281] width 81 height 28
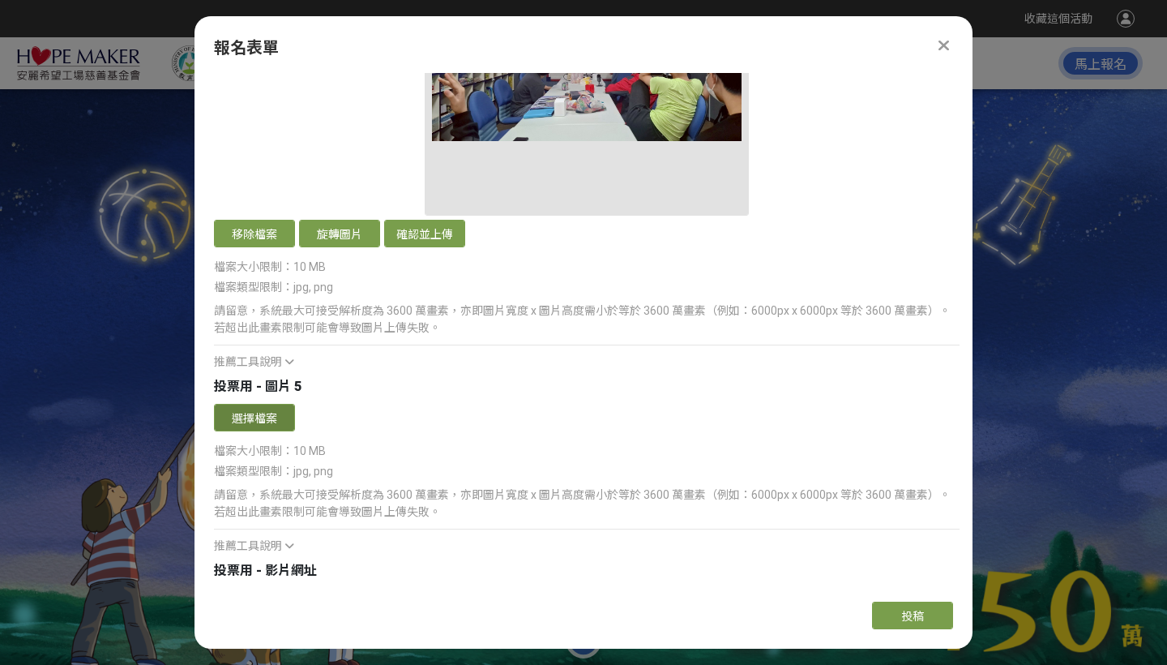
scroll to position [4439, 0]
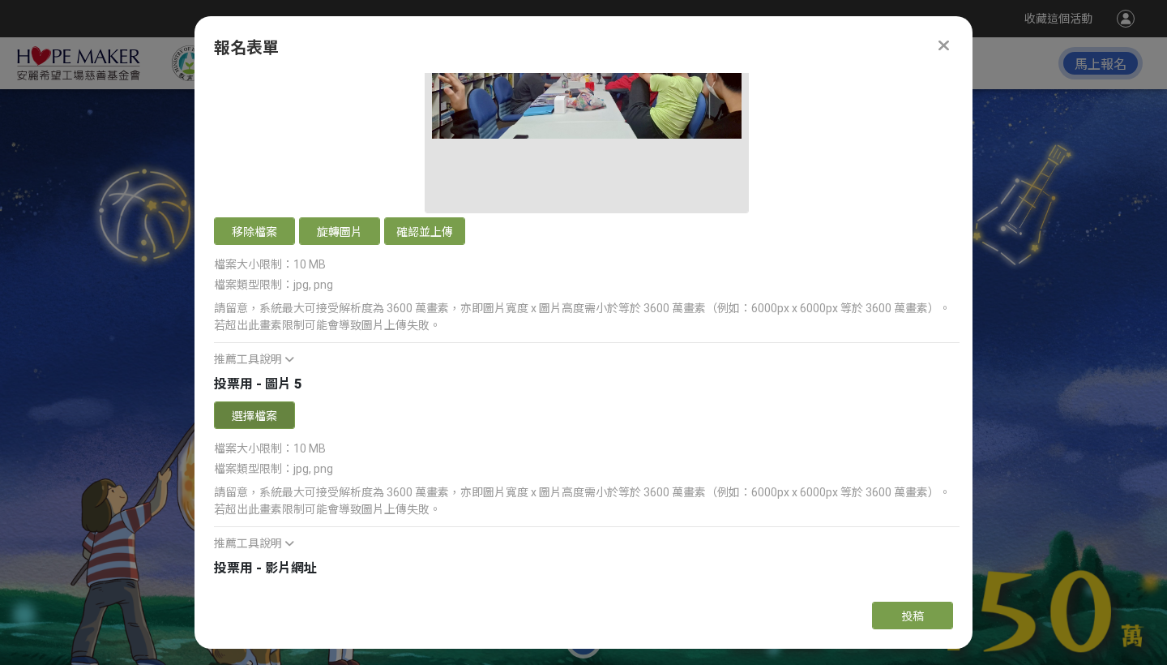
click at [267, 415] on button "選擇檔案" at bounding box center [254, 415] width 81 height 28
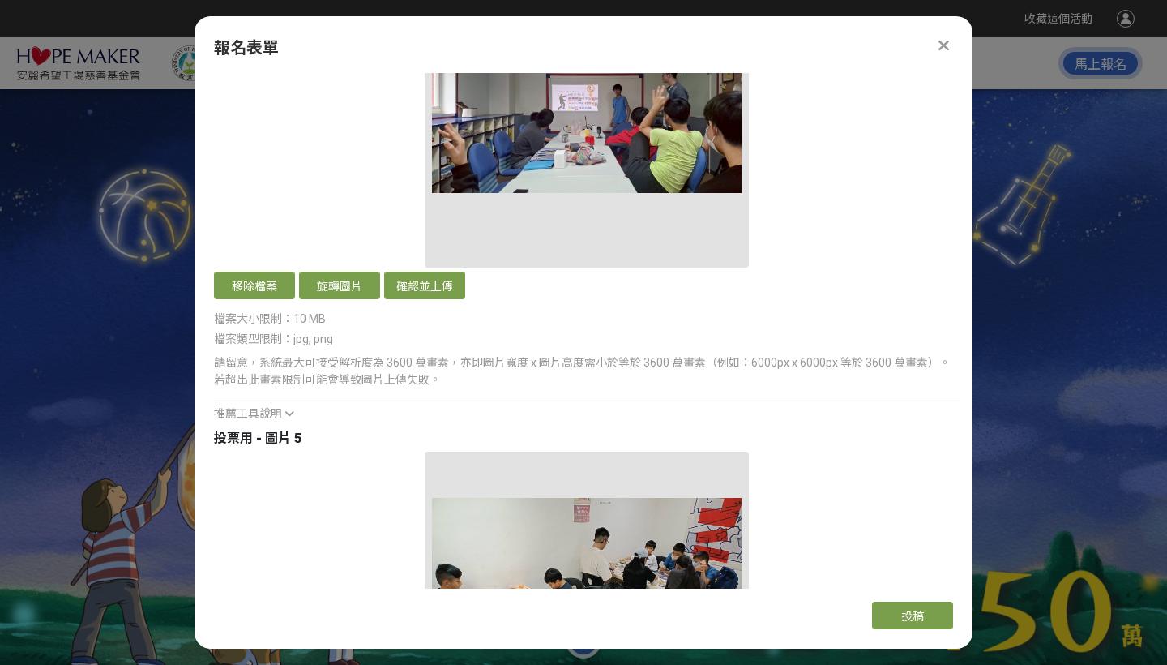
scroll to position [4383, 0]
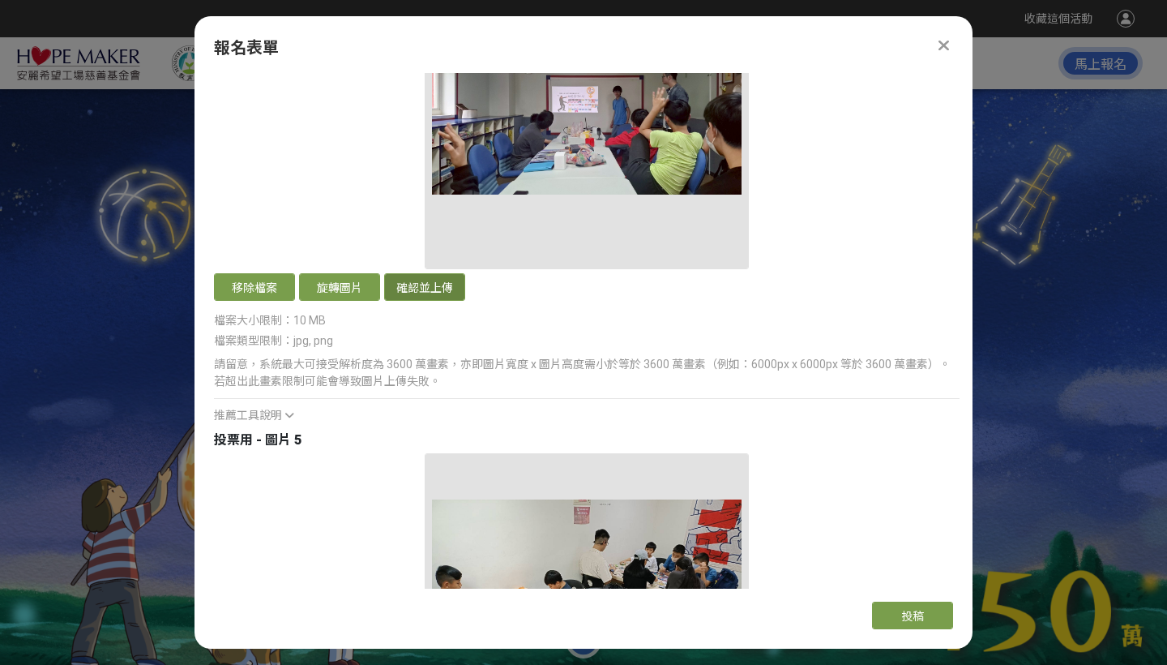
click at [421, 286] on button "確認並上傳" at bounding box center [424, 287] width 81 height 28
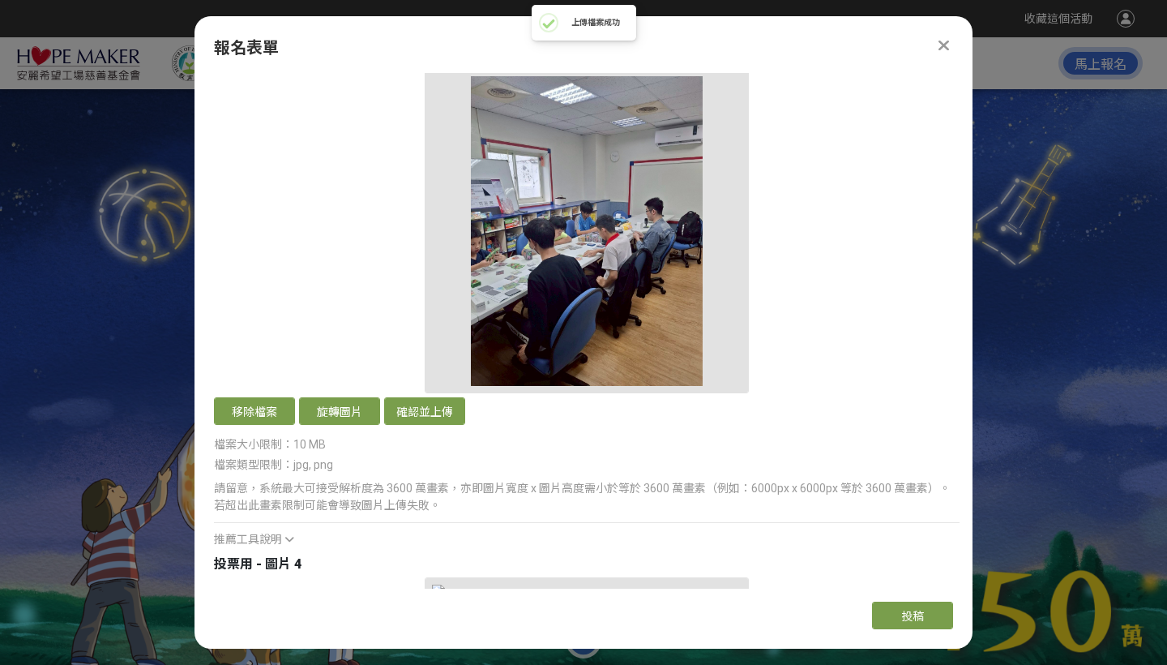
scroll to position [3729, 0]
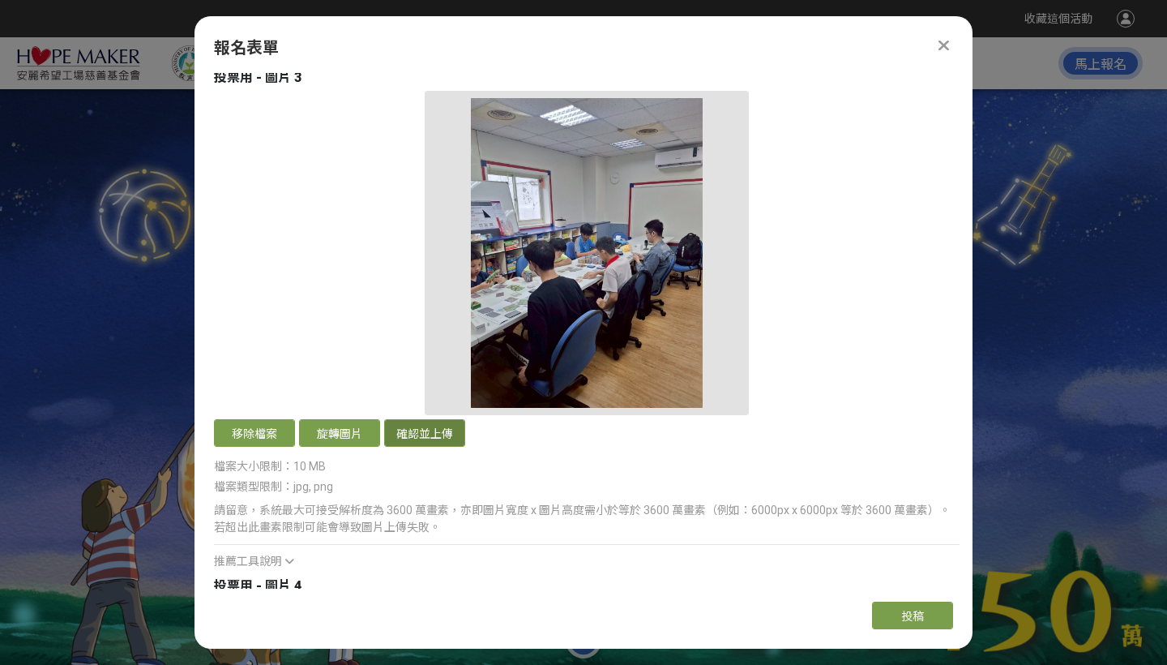
click at [424, 435] on button "確認並上傳" at bounding box center [424, 433] width 81 height 28
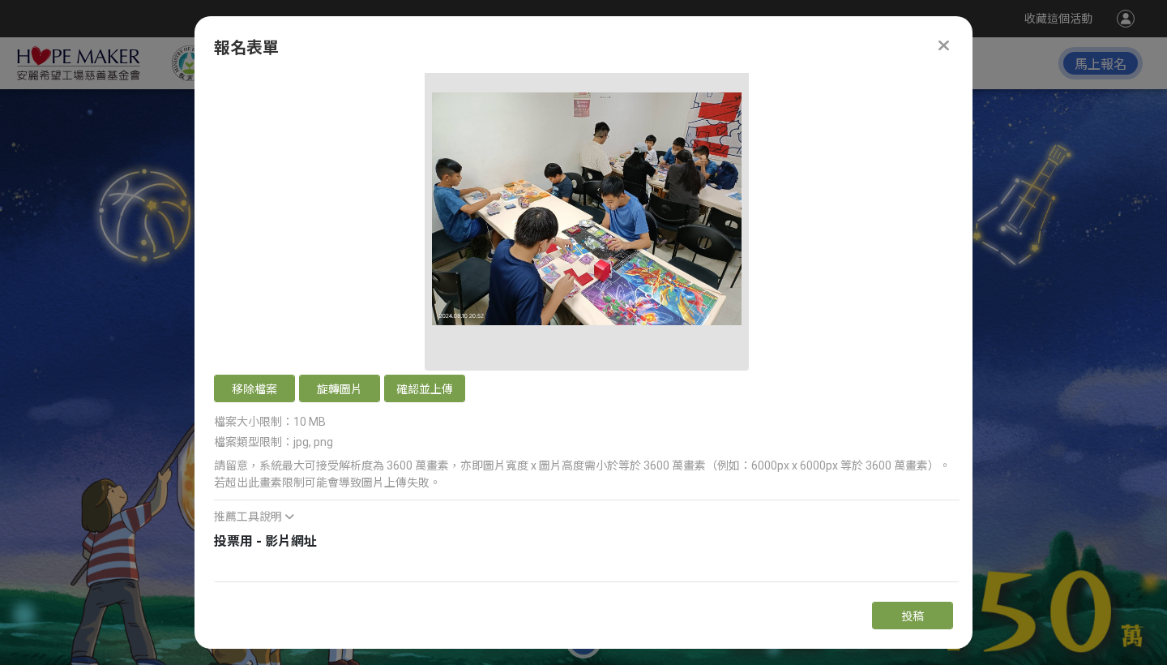
scroll to position [4791, 0]
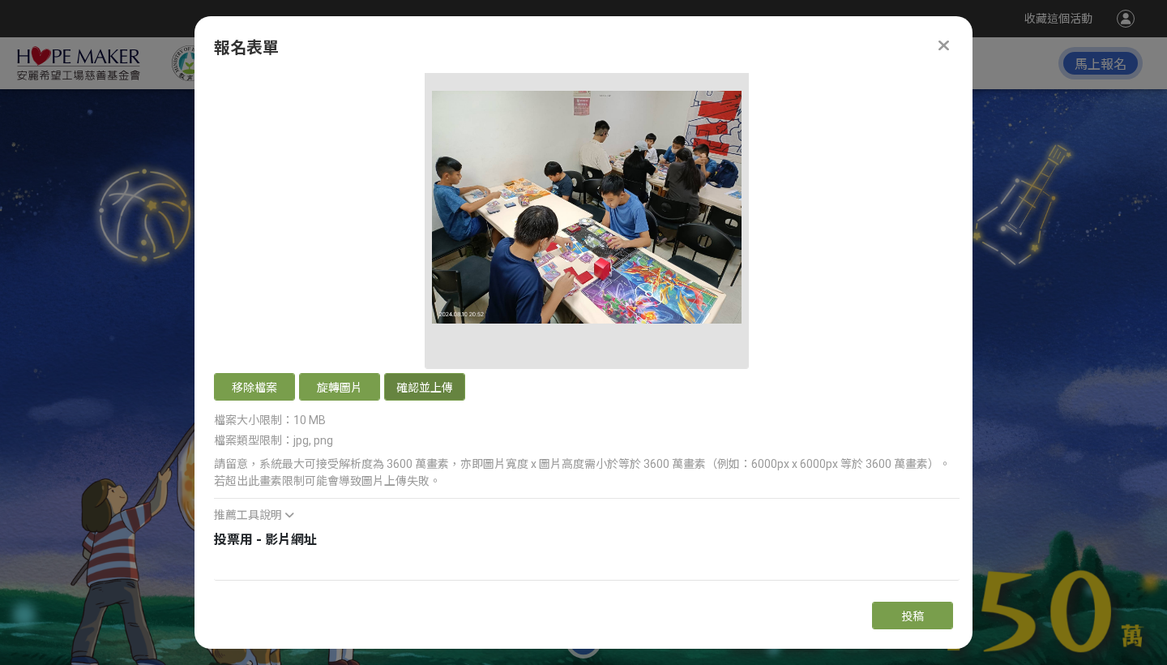
click at [428, 383] on button "確認並上傳" at bounding box center [424, 387] width 81 height 28
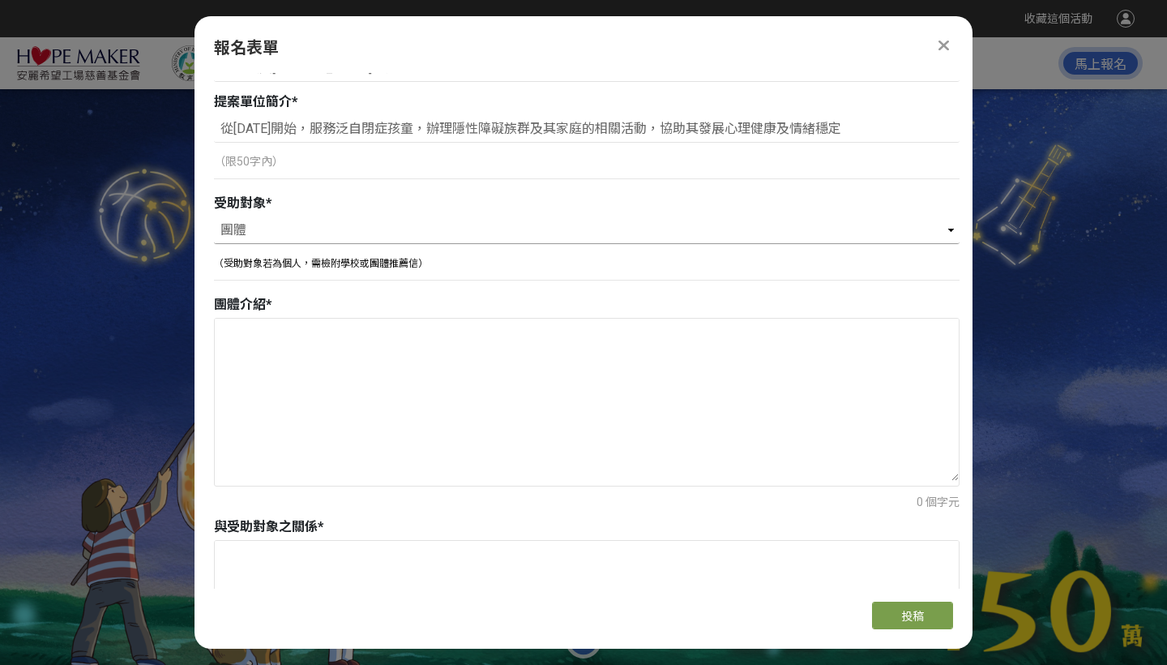
scroll to position [713, 0]
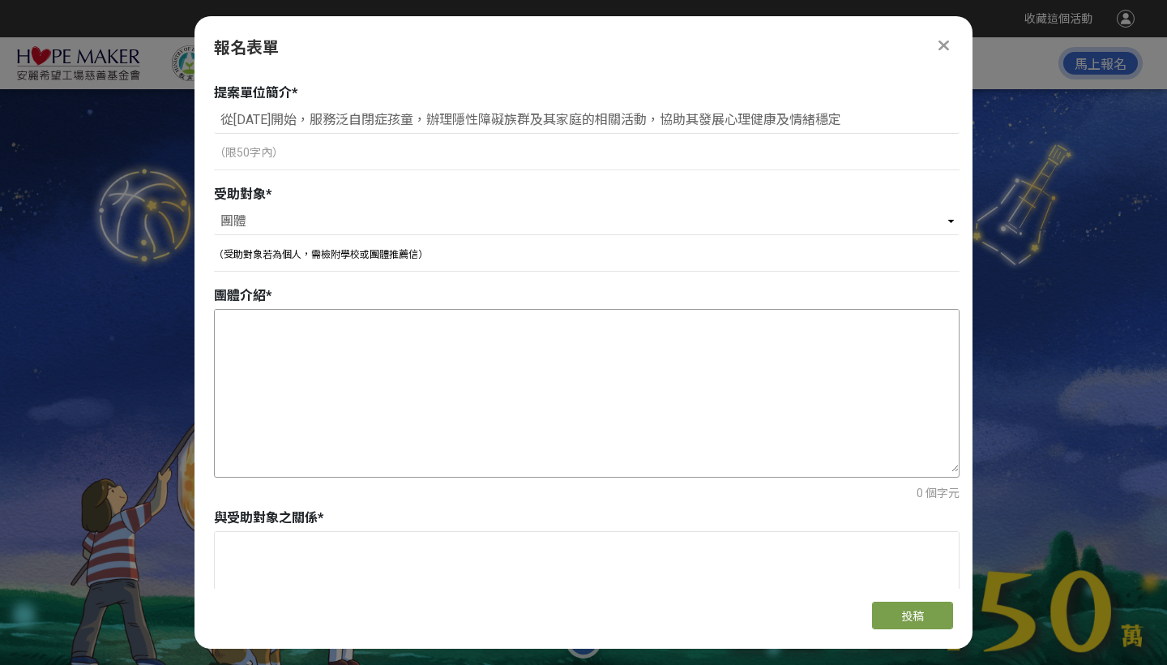
click at [439, 370] on textarea at bounding box center [587, 391] width 744 height 162
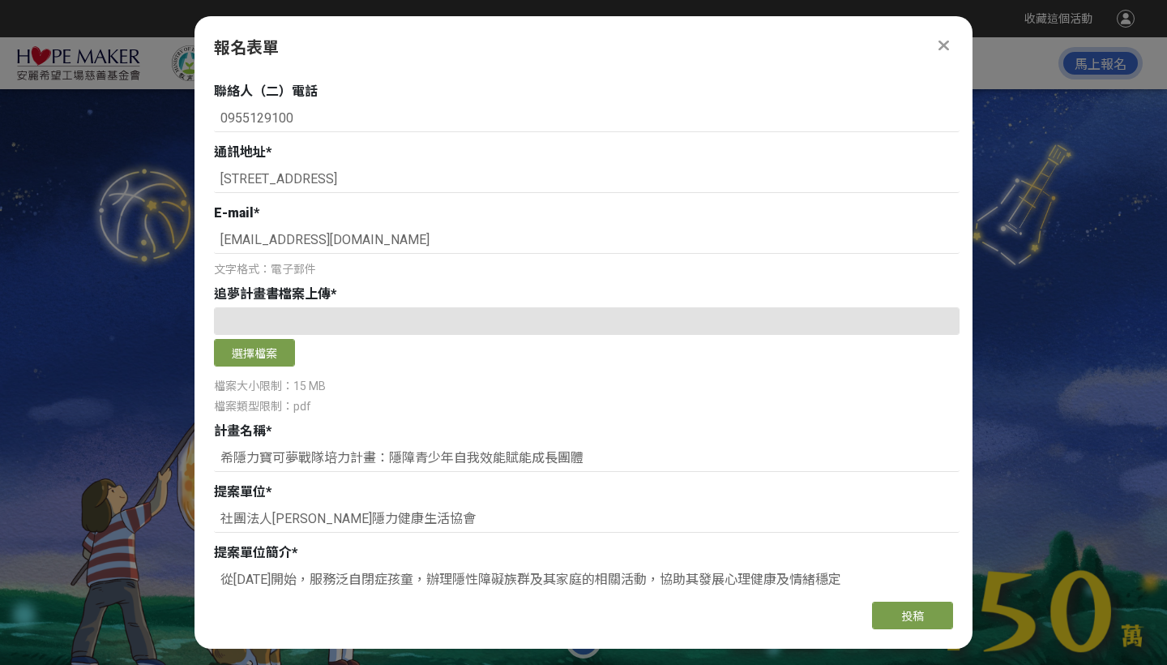
scroll to position [255, 0]
click at [251, 352] on button "選擇檔案" at bounding box center [254, 352] width 81 height 28
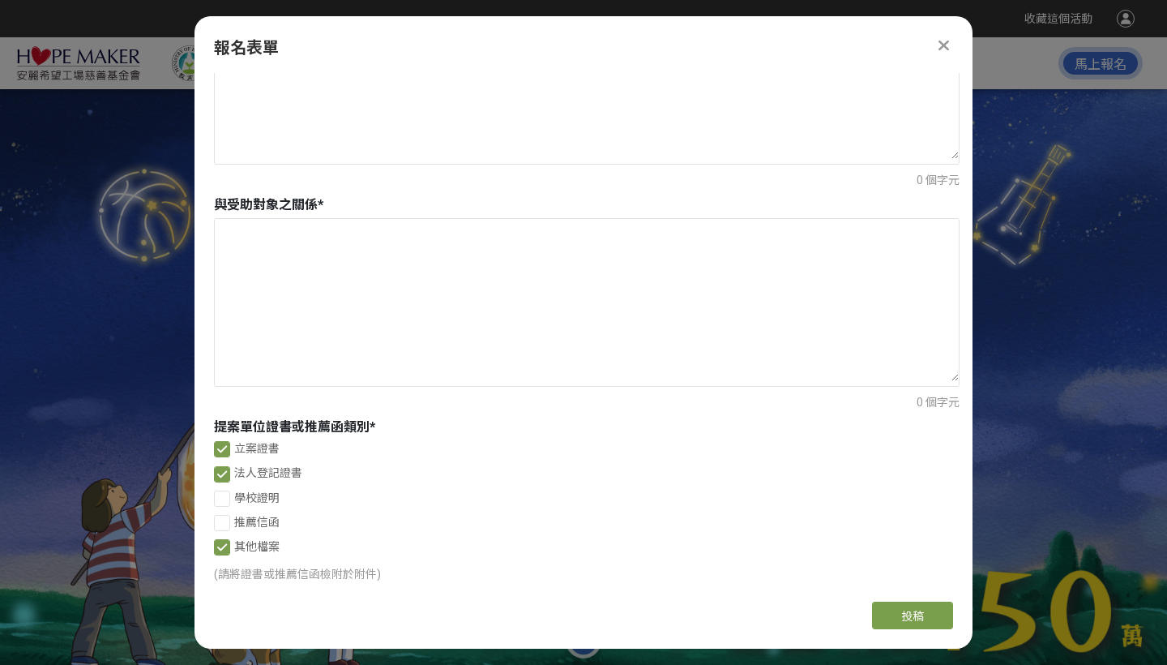
scroll to position [911, 0]
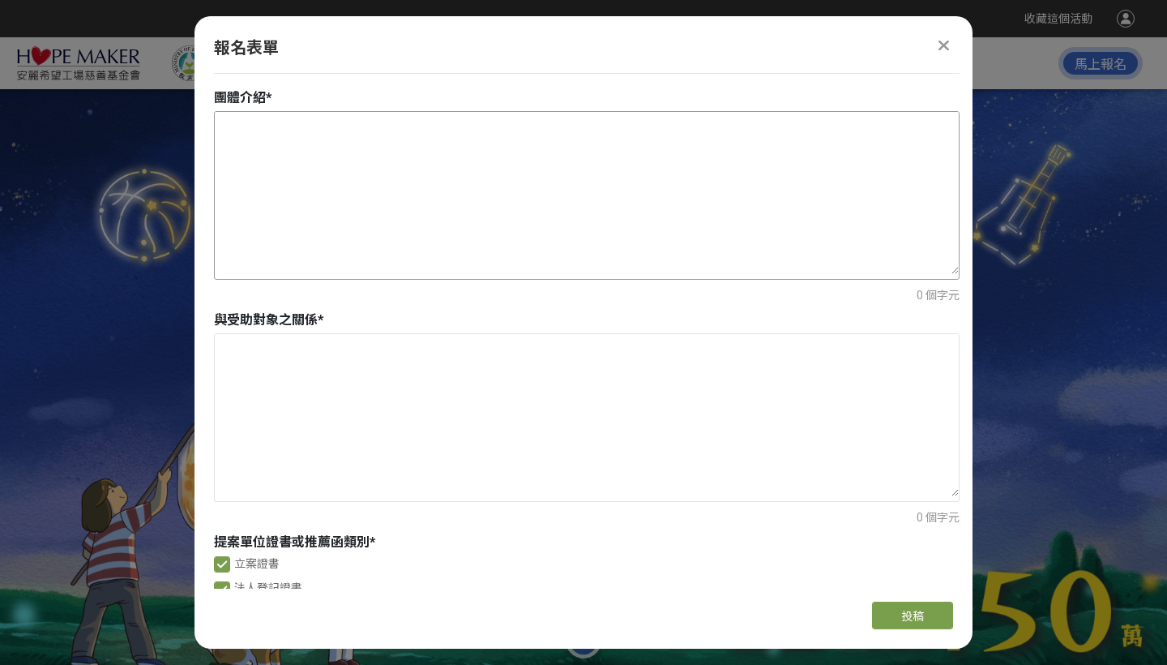
click at [306, 146] on textarea at bounding box center [587, 193] width 744 height 162
paste textarea "9. loremi (7) do：sitametcons、adip、elitseddoei。temporincidi，utlaboreet，doloremag…"
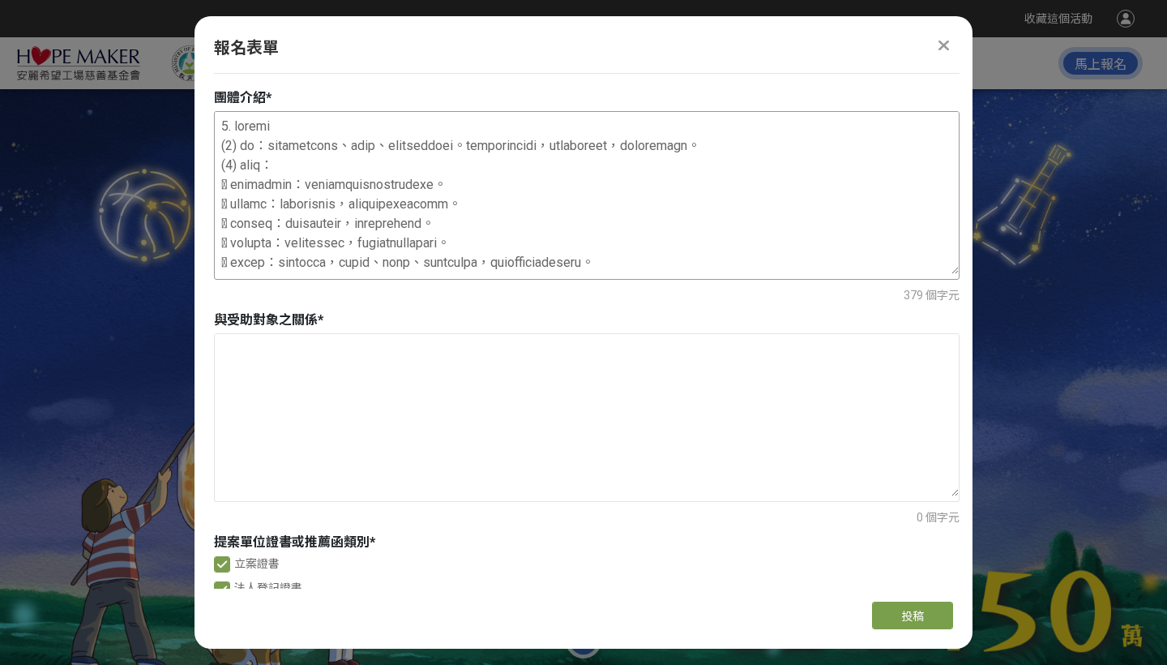
scroll to position [0, 0]
click at [339, 126] on textarea at bounding box center [587, 193] width 744 height 162
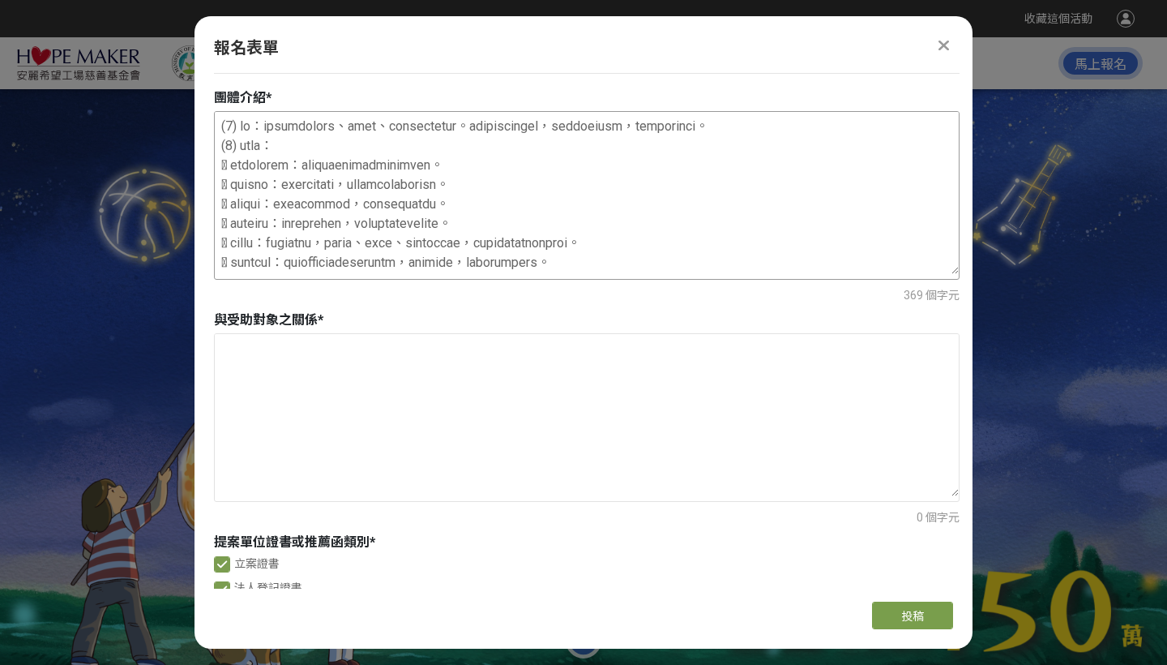
click at [413, 148] on textarea at bounding box center [587, 193] width 744 height 162
click at [220, 123] on textarea at bounding box center [587, 193] width 744 height 162
paste textarea "1. 直接對象：自閉症、注意力不足與過動症、情緒行為困擾的學生及其家長，和參加培訓課程的希隱力志工隊志工。 2. 間接對象：各相關領域的老師、治療師、社工、專…"
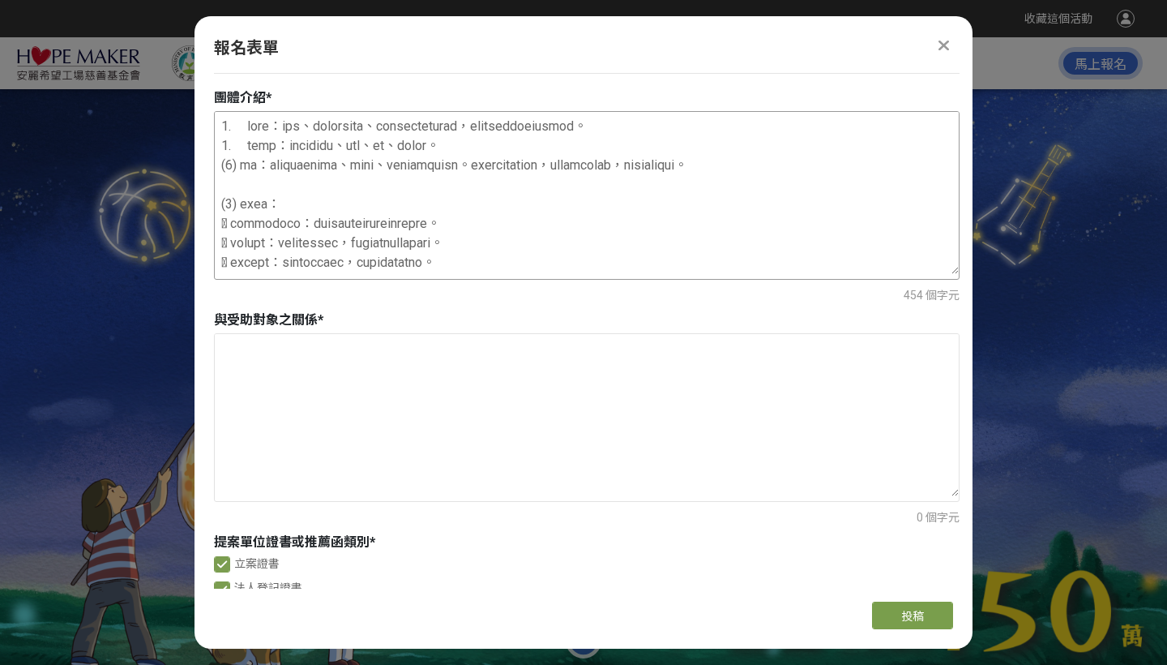
drag, startPoint x: 222, startPoint y: 123, endPoint x: 233, endPoint y: 146, distance: 25.0
click at [222, 123] on textarea at bounding box center [587, 193] width 744 height 162
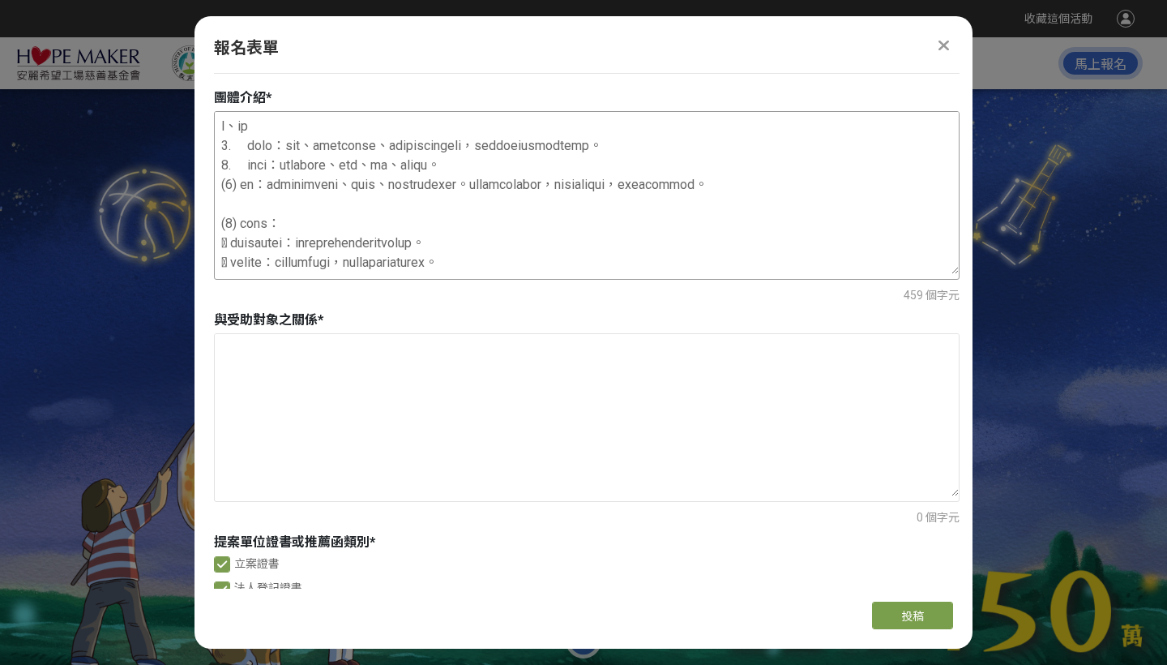
click at [233, 190] on textarea at bounding box center [587, 193] width 744 height 162
click at [242, 188] on textarea at bounding box center [587, 193] width 744 height 162
click at [279, 226] on textarea at bounding box center [587, 193] width 744 height 162
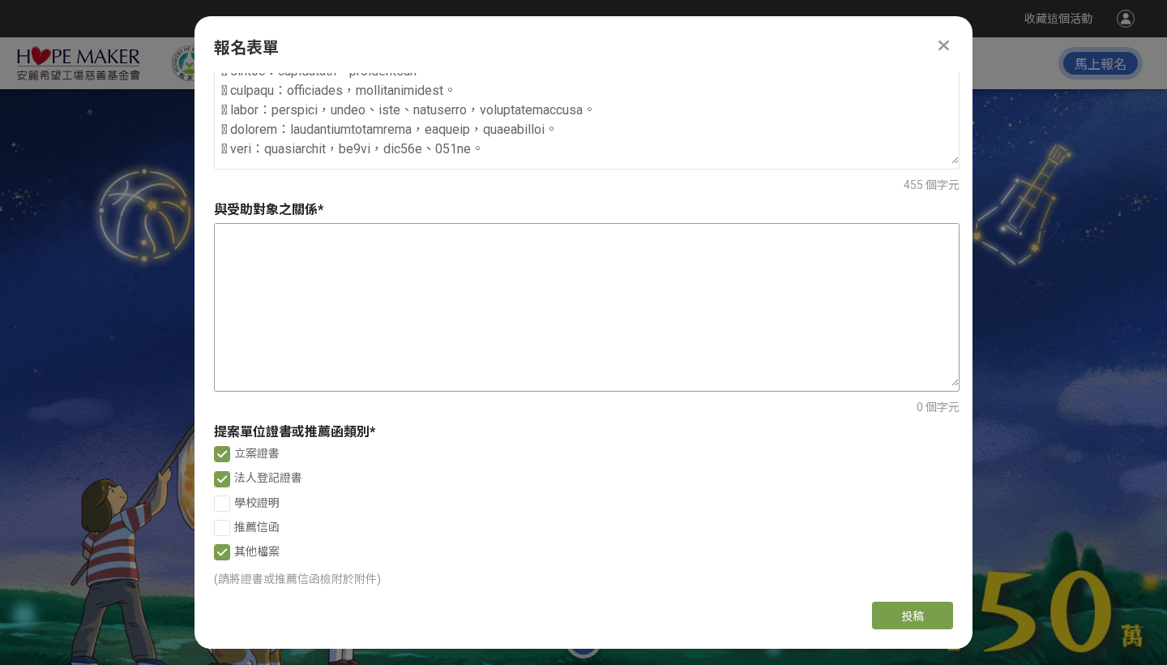
scroll to position [1023, 0]
type textarea "l、ip 6. dolo：sit、ametconse、adipiscingeli，seddoeiusmodtemp。 6. inci：utlabore、etd…"
click at [271, 258] on textarea at bounding box center [587, 303] width 744 height 162
click at [296, 248] on textarea at bounding box center [587, 303] width 744 height 162
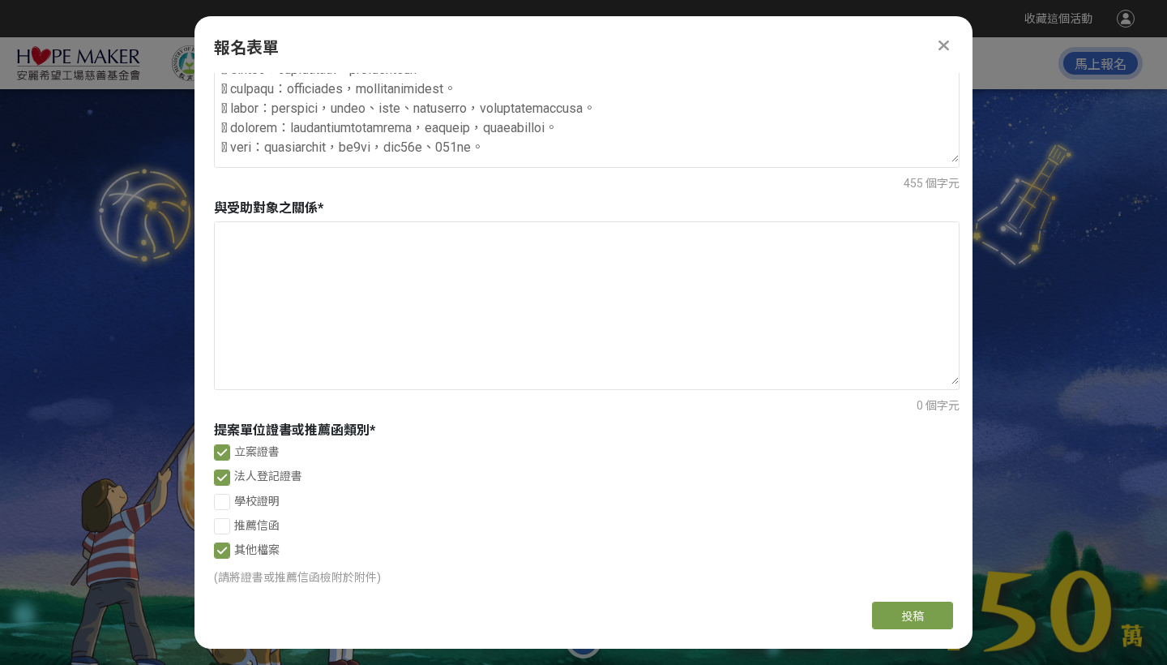
paste textarea "本協會之會眾"
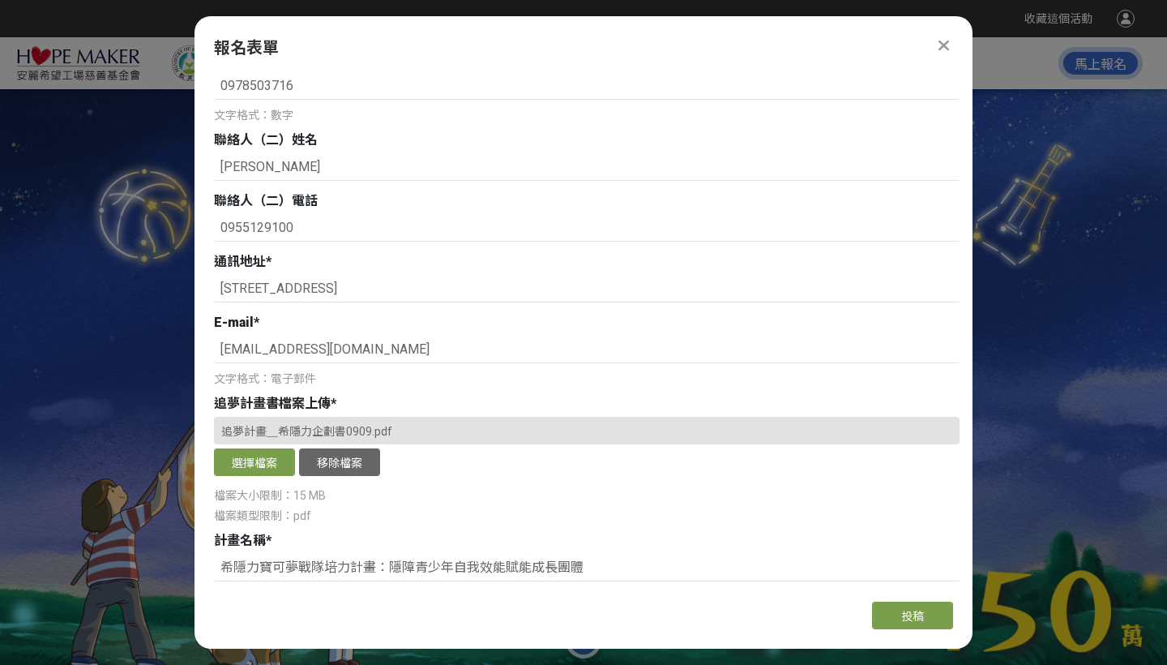
scroll to position [86, 0]
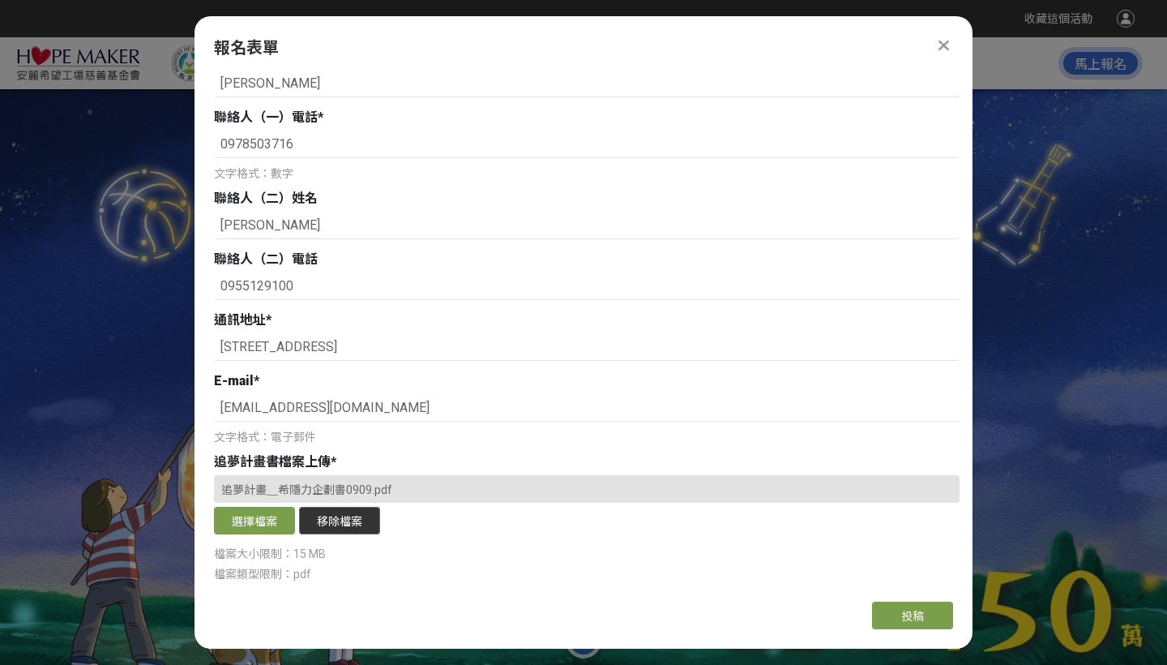
type textarea "本協會之服務之會眾"
click at [348, 519] on button "移除檔案" at bounding box center [339, 521] width 81 height 28
click at [259, 517] on button "選擇檔案" at bounding box center [254, 521] width 81 height 28
click at [646, 528] on div "選擇檔案 移除檔案" at bounding box center [587, 523] width 746 height 32
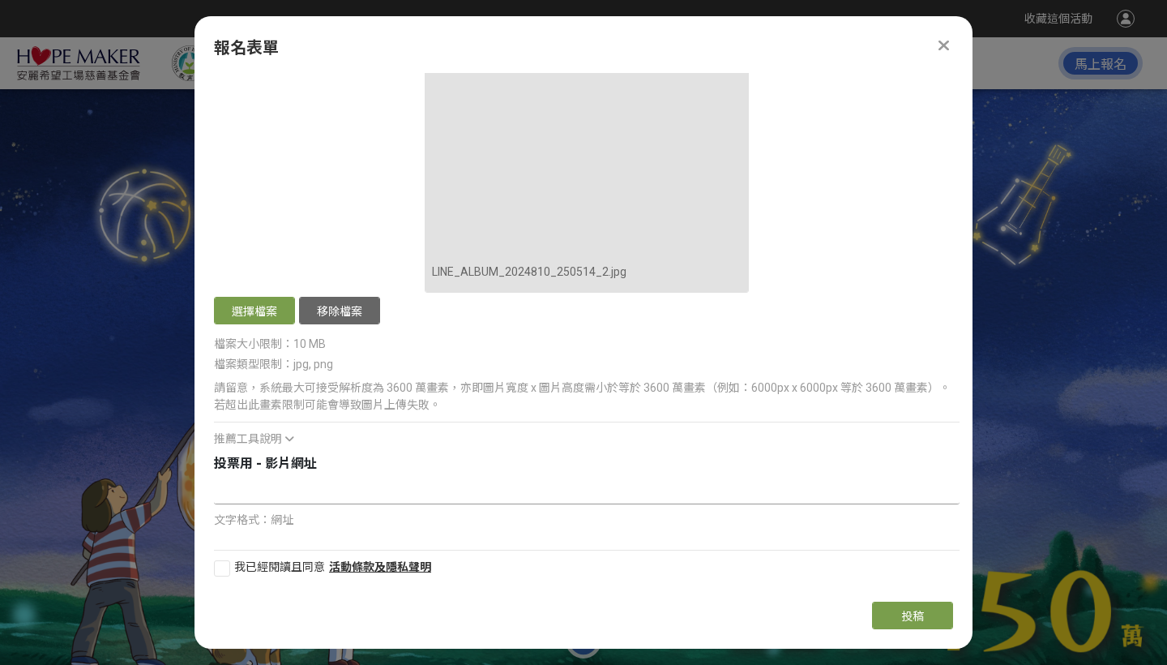
scroll to position [4867, 0]
drag, startPoint x: 220, startPoint y: 568, endPoint x: 246, endPoint y: 577, distance: 28.2
click at [220, 568] on div at bounding box center [222, 569] width 16 height 16
checkbox input "true"
click at [291, 517] on span "文字格式：網址" at bounding box center [253, 520] width 79 height 13
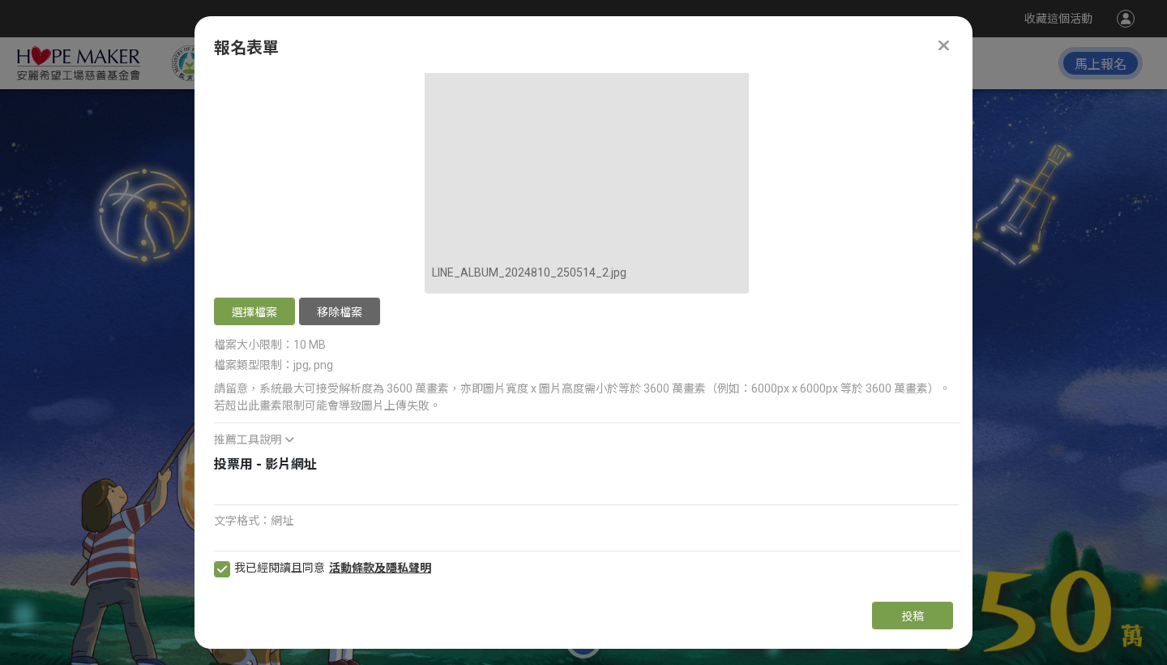
scroll to position [0, 0]
click at [907, 607] on button "投稿" at bounding box center [912, 615] width 81 height 28
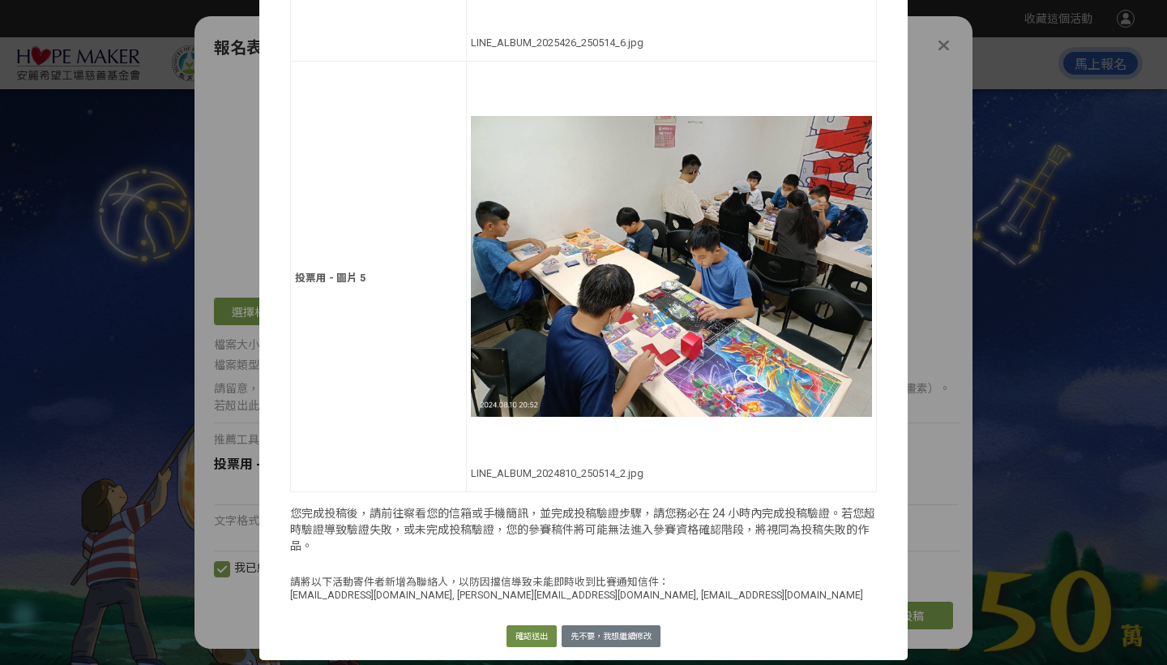
click at [528, 635] on button "確認送出" at bounding box center [532, 636] width 50 height 23
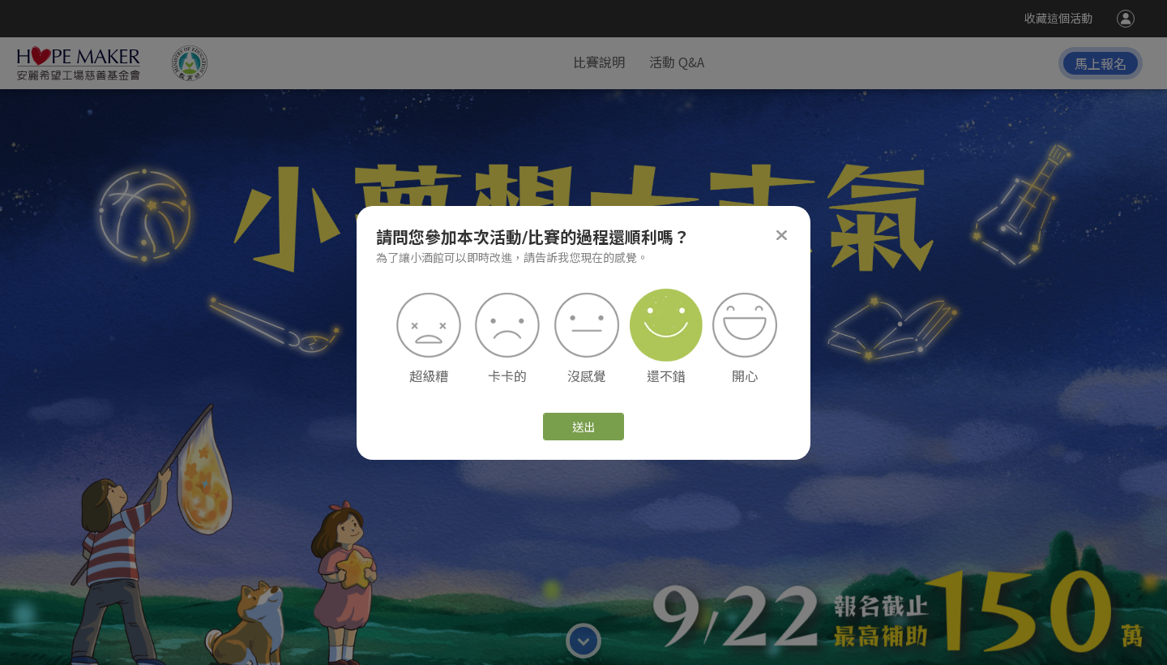
click at [662, 325] on img at bounding box center [666, 325] width 73 height 73
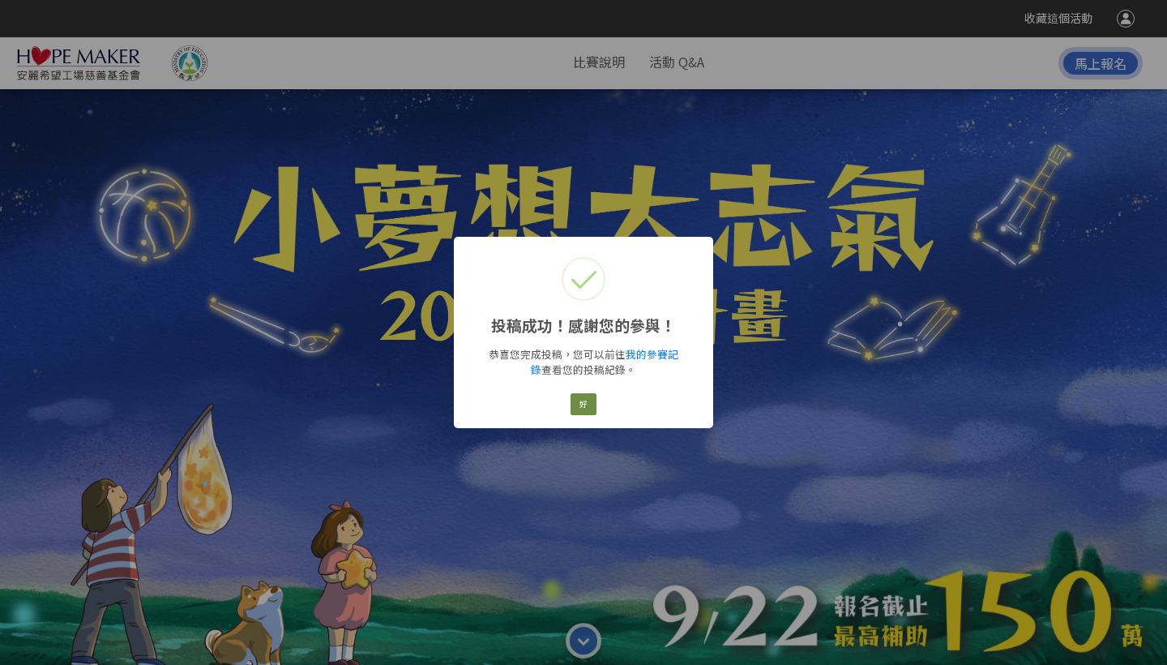
click at [584, 408] on button "好" at bounding box center [584, 404] width 26 height 23
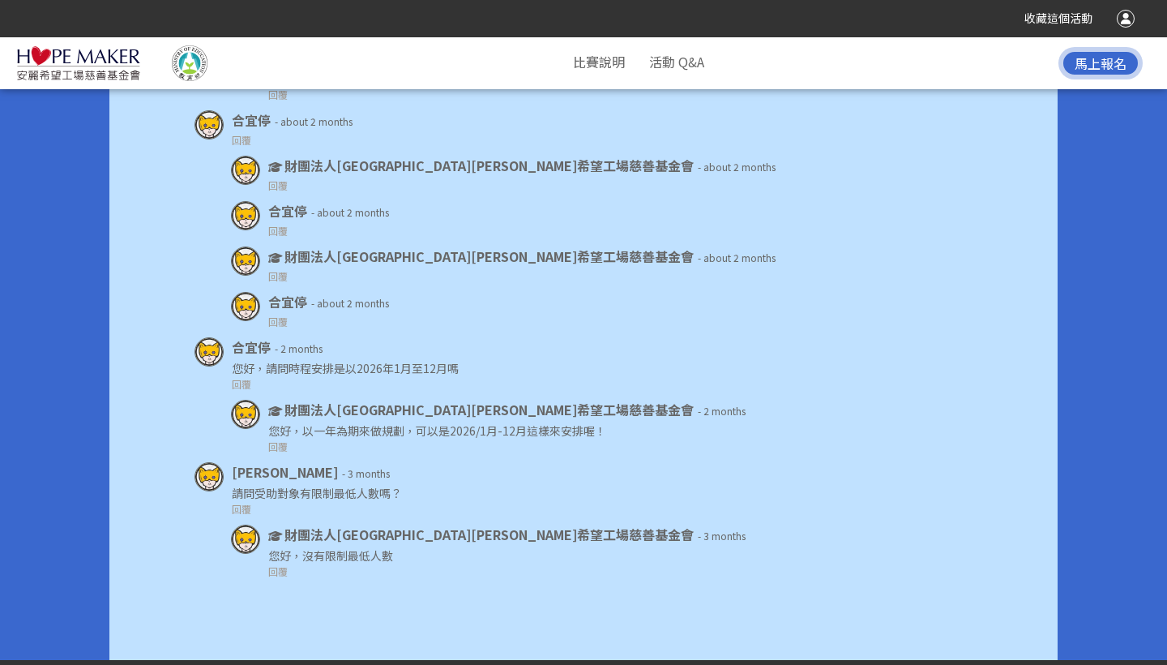
scroll to position [9292, 0]
